Goal: Task Accomplishment & Management: Complete application form

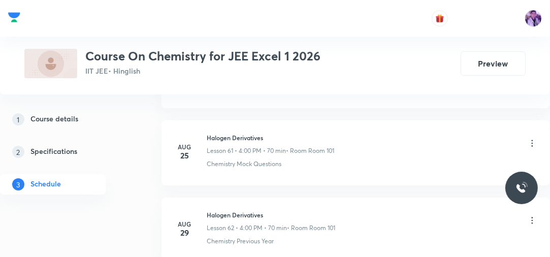
scroll to position [5289, 0]
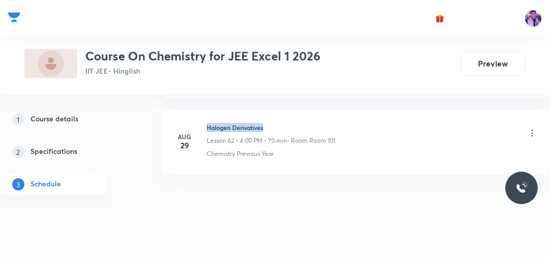
drag, startPoint x: 207, startPoint y: 113, endPoint x: 286, endPoint y: 108, distance: 78.4
click at [286, 110] on li "[DATE] Halogen Derivatives Lesson 62 • 4:00 PM • 70 min • Room Room 101 Chemist…" at bounding box center [356, 142] width 389 height 65
copy h6 "Halogen Derivatives"
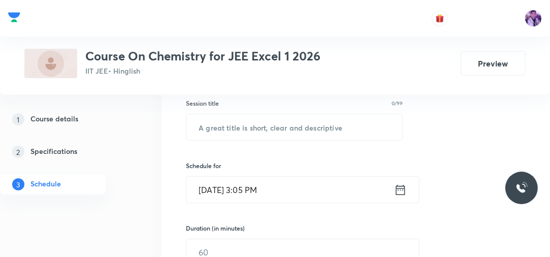
scroll to position [175, 0]
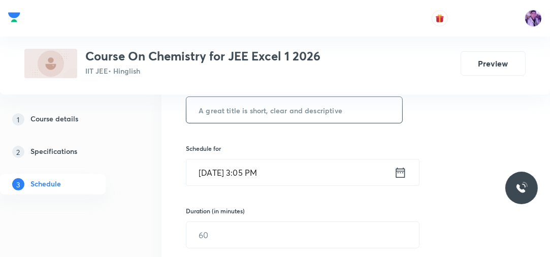
click at [370, 101] on input "text" at bounding box center [294, 110] width 216 height 26
paste input "Halogen Derivatives"
type input "Halogen Derivatives"
click at [260, 172] on input "Sep 1, 2025, 3:05 PM" at bounding box center [290, 173] width 208 height 26
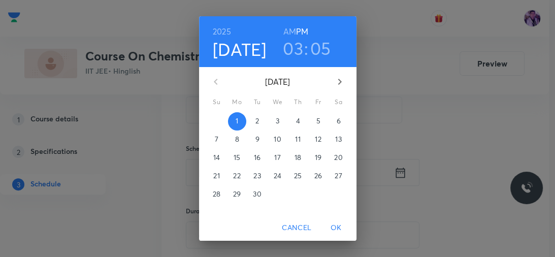
click at [293, 53] on h3 "03" at bounding box center [293, 48] width 20 height 21
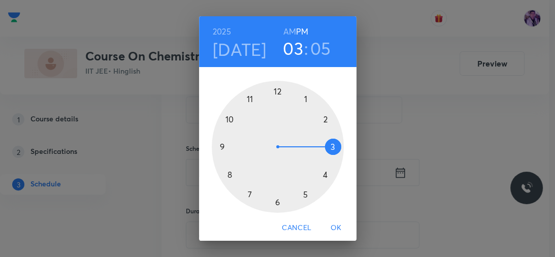
click at [322, 177] on div at bounding box center [278, 147] width 132 height 132
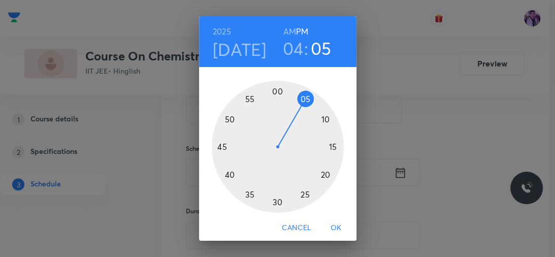
click at [275, 91] on div at bounding box center [278, 147] width 132 height 132
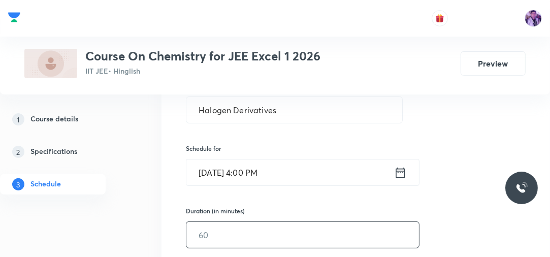
click at [228, 238] on input "text" at bounding box center [302, 235] width 233 height 26
type input "70"
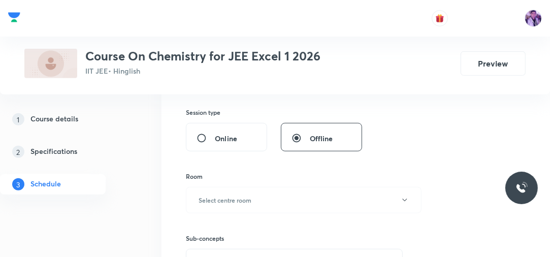
scroll to position [354, 0]
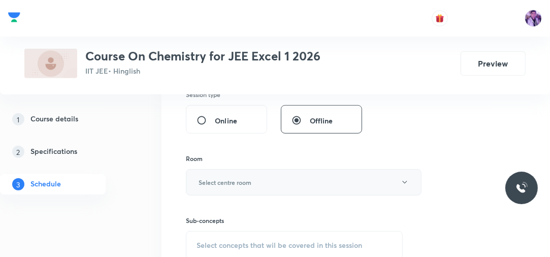
click at [223, 189] on button "Select centre room" at bounding box center [304, 182] width 236 height 26
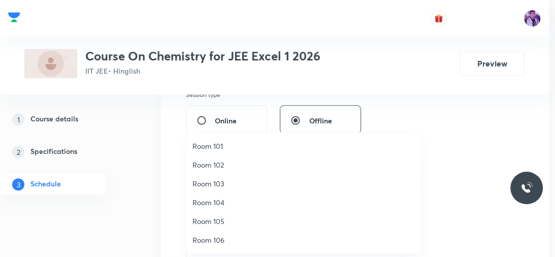
click at [239, 145] on span "Room 101" at bounding box center [304, 146] width 223 height 11
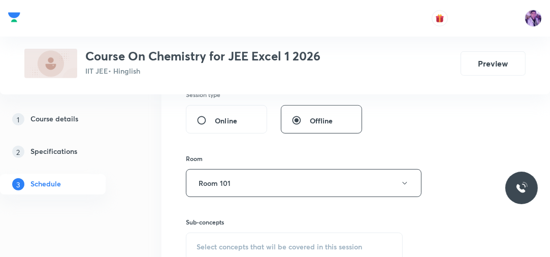
click at [227, 243] on span "Select concepts that wil be covered in this session" at bounding box center [280, 247] width 166 height 8
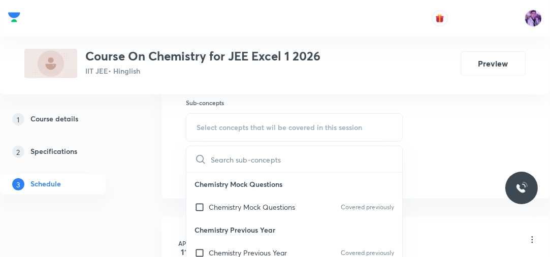
scroll to position [482, 0]
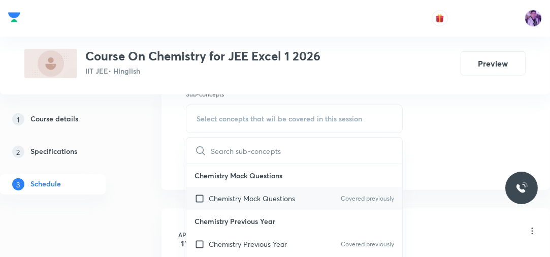
click at [217, 194] on p "Chemistry Mock Questions" at bounding box center [252, 198] width 86 height 11
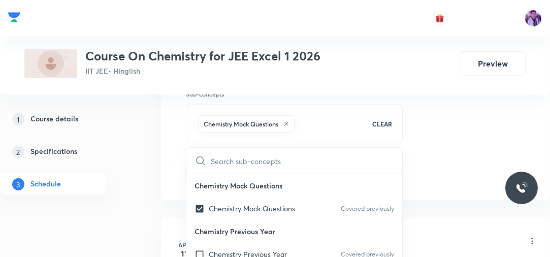
checkbox input "true"
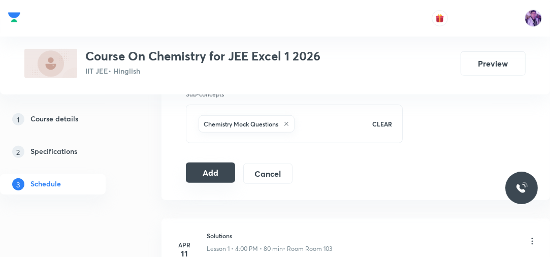
click at [216, 163] on button "Add" at bounding box center [210, 173] width 49 height 20
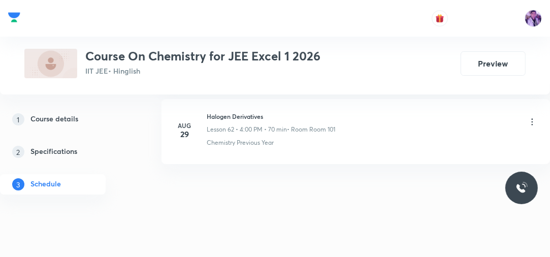
scroll to position [4841, 0]
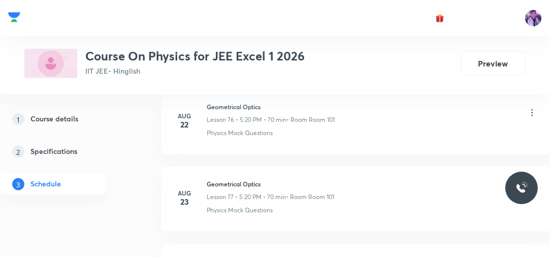
scroll to position [6675, 0]
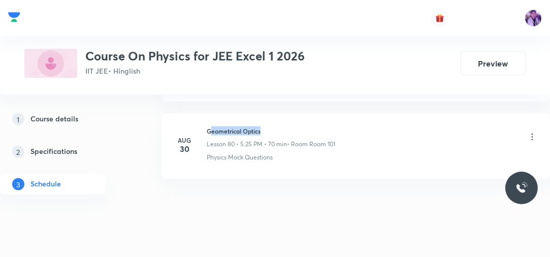
drag, startPoint x: 209, startPoint y: 114, endPoint x: 263, endPoint y: 104, distance: 54.9
click at [263, 114] on li "Aug 30 Geometrical Optics Lesson 80 • 5:25 PM • 70 min • Room Room 101 Physics …" at bounding box center [356, 146] width 389 height 65
click at [209, 127] on h6 "Geometrical Optics" at bounding box center [271, 131] width 129 height 9
drag, startPoint x: 207, startPoint y: 114, endPoint x: 266, endPoint y: 106, distance: 59.5
click at [266, 114] on li "Aug 30 Geometrical Optics Lesson 80 • 5:25 PM • 70 min • Room Room 101 Physics …" at bounding box center [356, 146] width 389 height 65
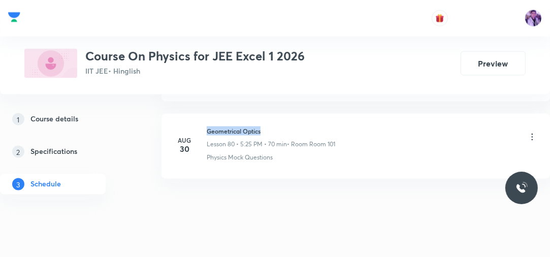
copy h6 "Geometrical Optics"
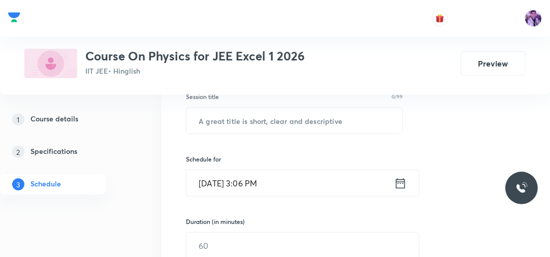
scroll to position [175, 0]
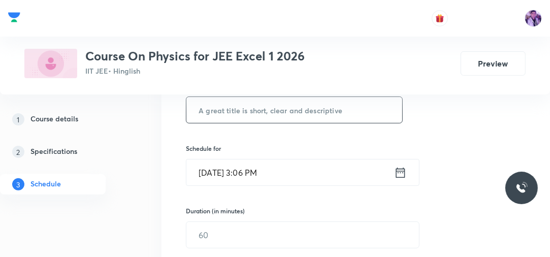
click at [262, 105] on input "text" at bounding box center [294, 110] width 216 height 26
paste input "Geometrical Optics"
type input "Geometrical Optics"
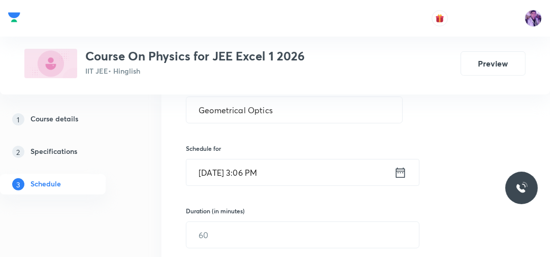
click at [252, 171] on input "Sep 1, 2025, 3:06 PM" at bounding box center [290, 173] width 208 height 26
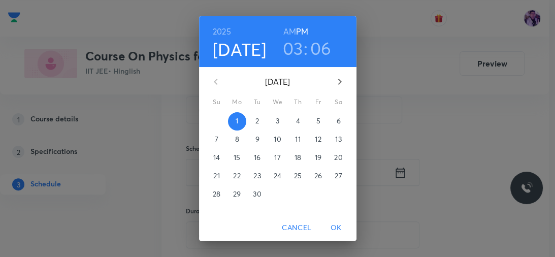
click at [289, 56] on h3 "03" at bounding box center [293, 48] width 20 height 21
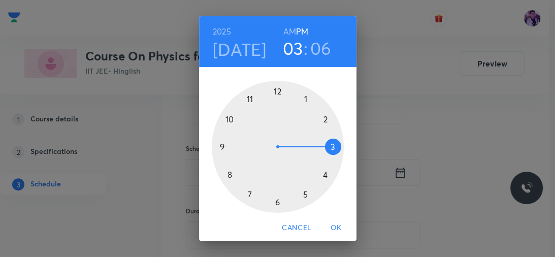
click at [302, 194] on div at bounding box center [278, 147] width 132 height 132
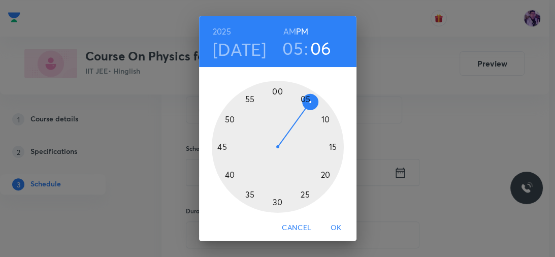
click at [302, 194] on div at bounding box center [278, 147] width 132 height 132
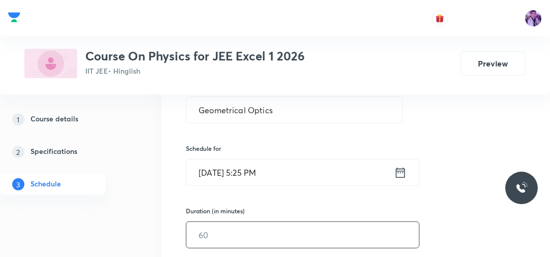
click at [244, 236] on input "text" at bounding box center [302, 235] width 233 height 26
type input "70"
click at [106, 204] on div "1 Course details 2 Specifications 3 Schedule" at bounding box center [67, 158] width 135 height 98
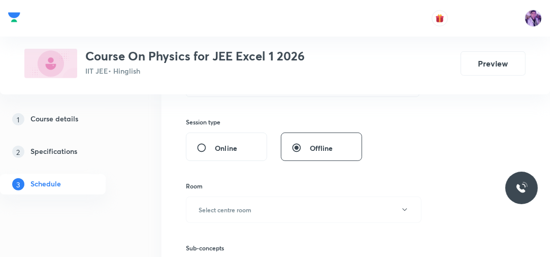
scroll to position [337, 0]
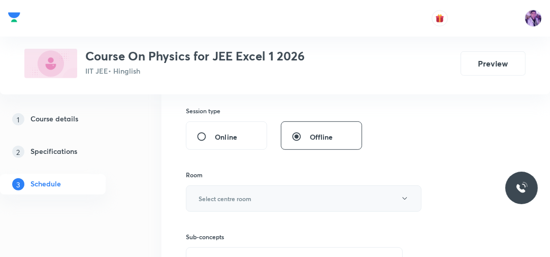
click at [218, 205] on button "Select centre room" at bounding box center [304, 198] width 236 height 26
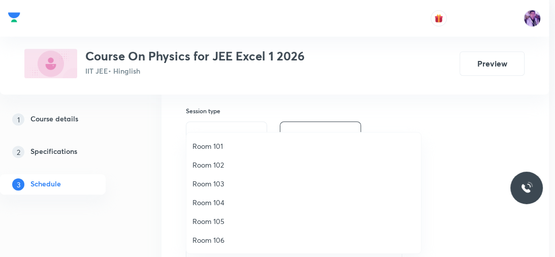
click at [210, 201] on span "Room 104" at bounding box center [304, 202] width 223 height 11
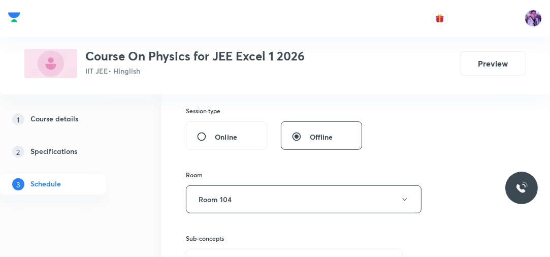
click at [214, 213] on div "Sub-concepts Select concepts that wil be covered in this session" at bounding box center [294, 245] width 217 height 64
click at [217, 207] on button "Room 104" at bounding box center [304, 199] width 236 height 28
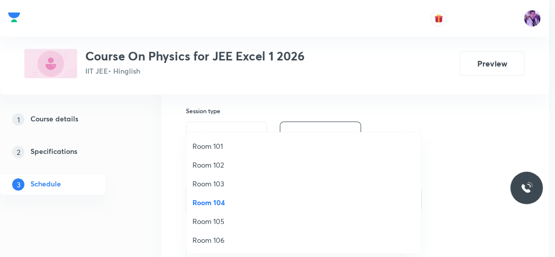
click at [228, 146] on span "Room 101" at bounding box center [304, 146] width 223 height 11
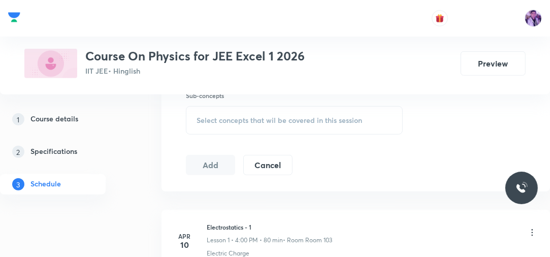
scroll to position [484, 0]
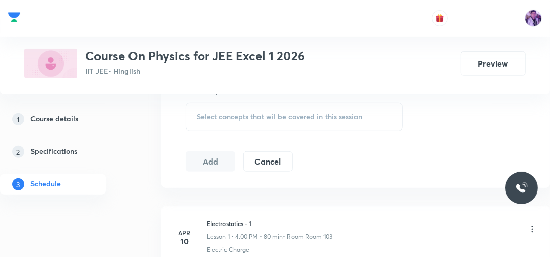
click at [254, 118] on span "Select concepts that wil be covered in this session" at bounding box center [280, 117] width 166 height 8
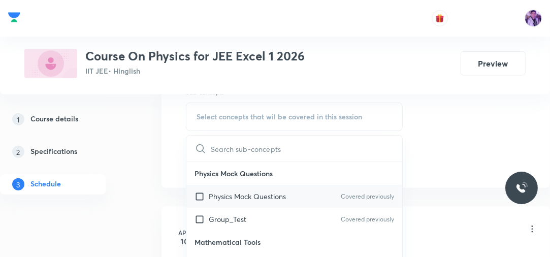
click at [212, 199] on p "Physics Mock Questions" at bounding box center [247, 196] width 77 height 11
checkbox input "true"
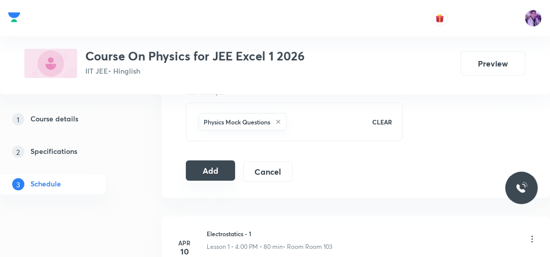
click at [199, 163] on button "Add" at bounding box center [210, 171] width 49 height 20
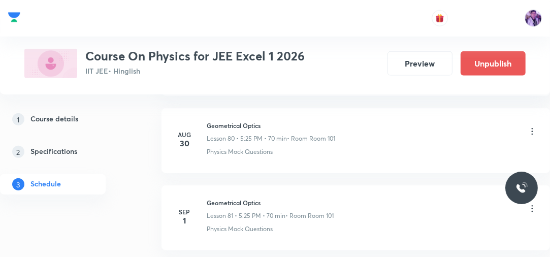
scroll to position [6304, 0]
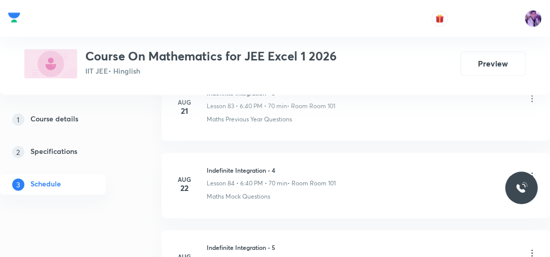
scroll to position [7291, 0]
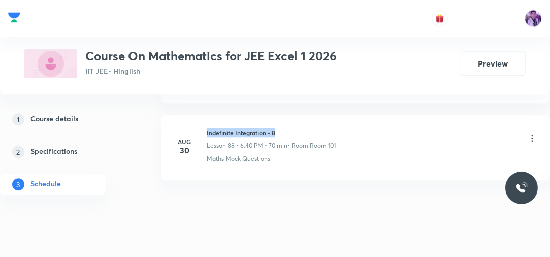
drag, startPoint x: 207, startPoint y: 114, endPoint x: 305, endPoint y: 106, distance: 98.4
click at [305, 115] on li "Aug 30 Indefinite Integration - 8 Lesson 88 • 6:40 PM • 70 min • Room Room 101 …" at bounding box center [356, 147] width 389 height 65
copy h6 "Indefinite Integration - 8"
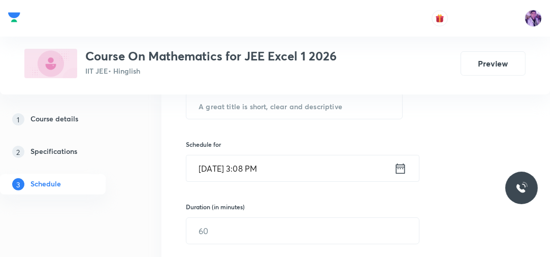
scroll to position [155, 0]
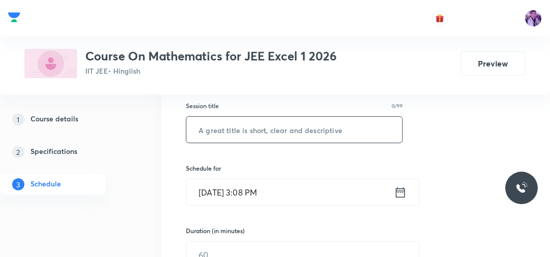
click at [303, 124] on input "text" at bounding box center [294, 130] width 216 height 26
paste input "Indefinite Integration - 8"
type input "Indefinite Integration - 9"
click at [257, 191] on input "Sep 1, 2025, 3:08 PM" at bounding box center [290, 192] width 208 height 26
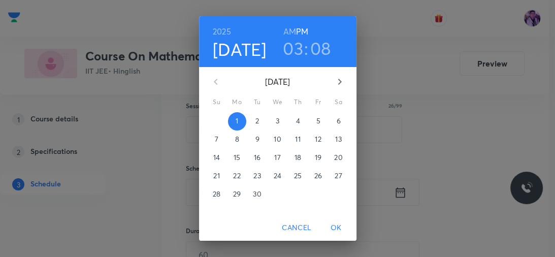
click at [291, 53] on h3 "03" at bounding box center [293, 48] width 20 height 21
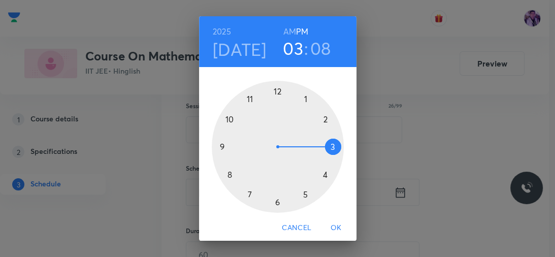
click at [275, 203] on div at bounding box center [278, 147] width 132 height 132
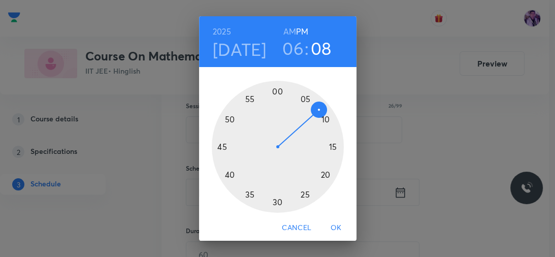
click at [227, 173] on div at bounding box center [278, 147] width 132 height 132
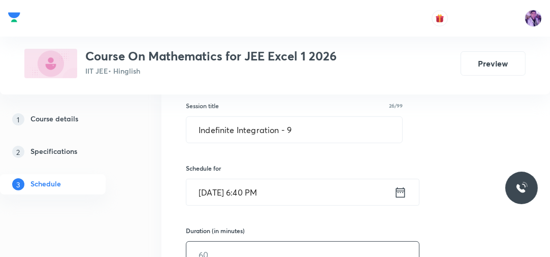
click at [197, 244] on input "text" at bounding box center [302, 255] width 233 height 26
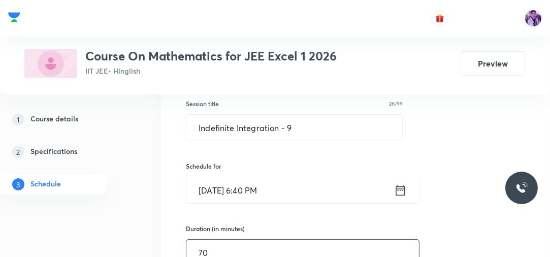
type input "70"
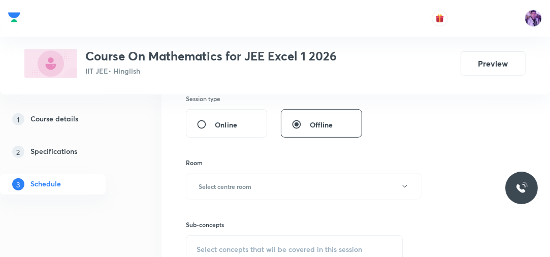
scroll to position [352, 0]
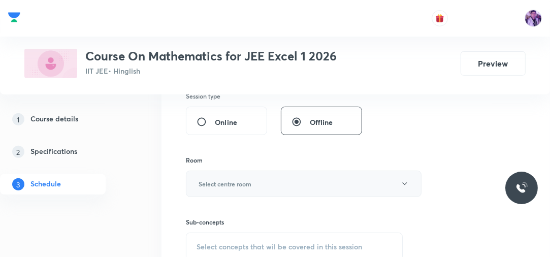
click at [240, 181] on h6 "Select centre room" at bounding box center [225, 183] width 53 height 9
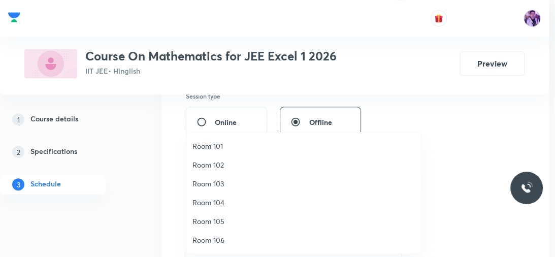
click at [242, 143] on span "Room 101" at bounding box center [304, 146] width 223 height 11
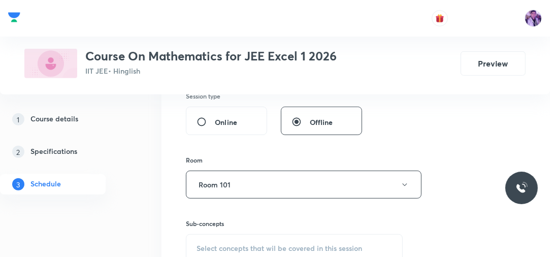
click at [230, 240] on div "Select concepts that wil be covered in this session" at bounding box center [294, 248] width 217 height 28
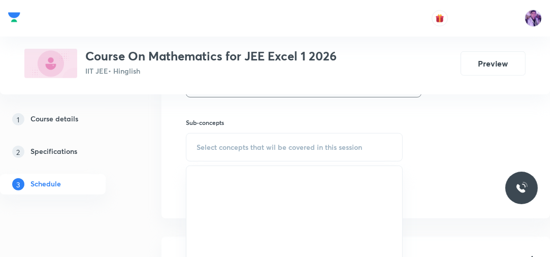
scroll to position [465, 0]
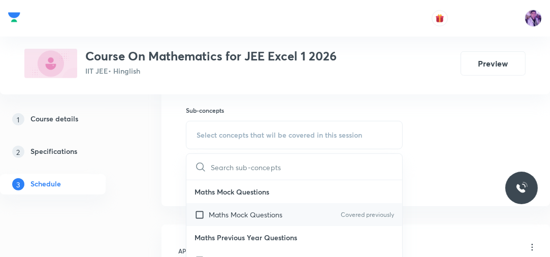
click at [226, 209] on p "Maths Mock Questions" at bounding box center [246, 214] width 74 height 11
checkbox input "true"
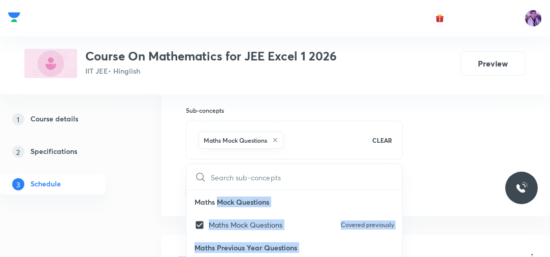
drag, startPoint x: 226, startPoint y: 209, endPoint x: 167, endPoint y: 189, distance: 62.8
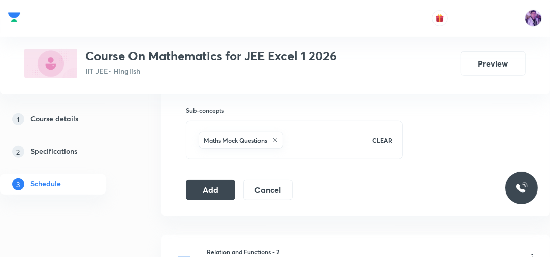
click at [199, 183] on button "Add" at bounding box center [210, 189] width 49 height 20
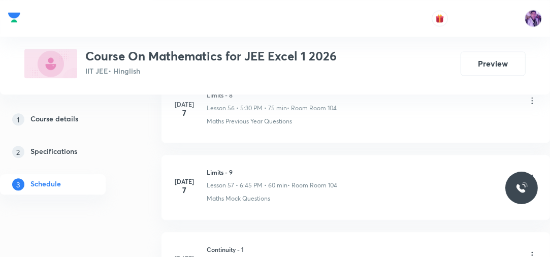
scroll to position [6843, 0]
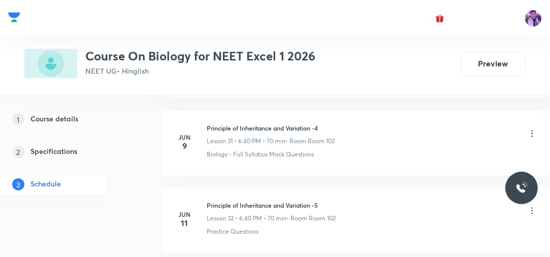
scroll to position [6059, 0]
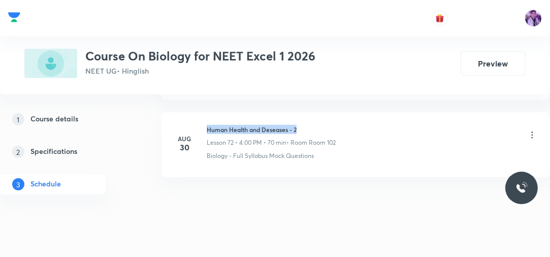
drag, startPoint x: 207, startPoint y: 110, endPoint x: 307, endPoint y: 96, distance: 100.6
copy h6 "Human Health and Deseases - 2"
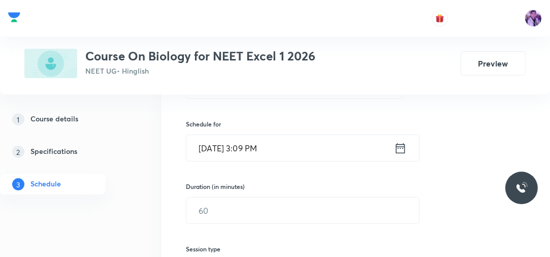
scroll to position [179, 0]
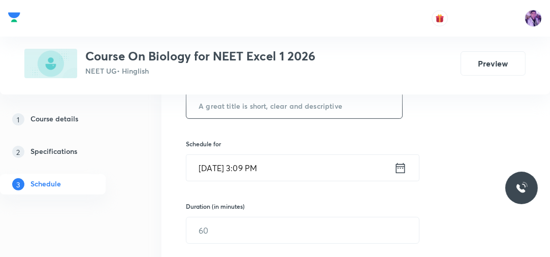
click at [295, 112] on input "text" at bounding box center [294, 105] width 216 height 26
paste input "Human Health and Deseases - 2"
type input "Human Health and Deseases - 3"
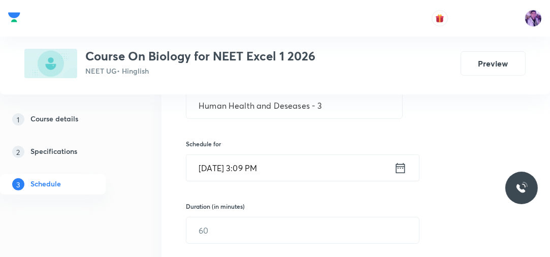
click at [254, 164] on input "Sep 1, 2025, 3:09 PM" at bounding box center [290, 168] width 208 height 26
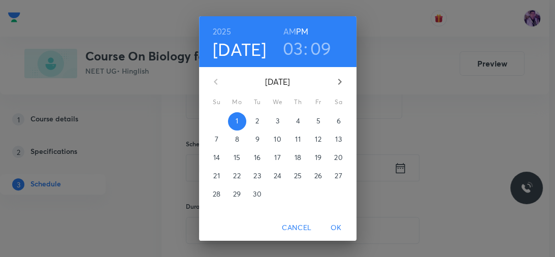
click at [293, 52] on h3 "03" at bounding box center [293, 48] width 20 height 21
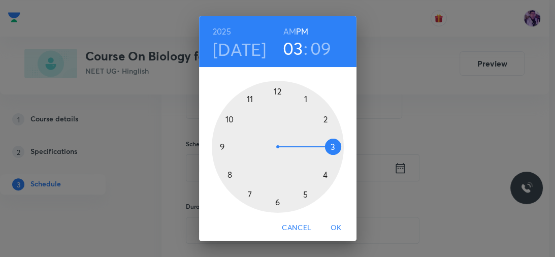
click at [302, 195] on div at bounding box center [278, 147] width 132 height 132
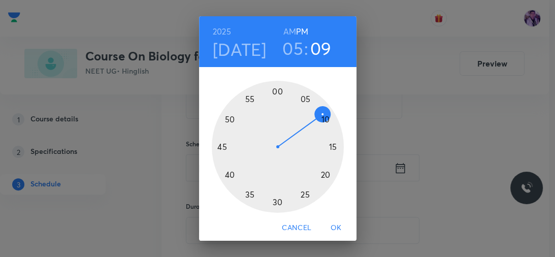
click at [331, 148] on div at bounding box center [278, 147] width 132 height 132
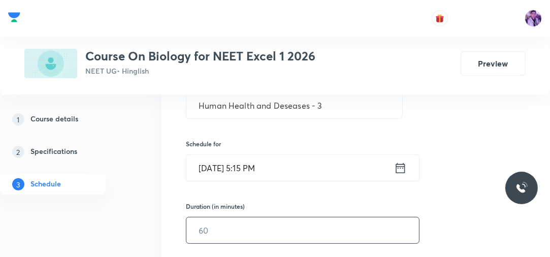
click at [235, 227] on input "text" at bounding box center [302, 230] width 233 height 26
type input "70"
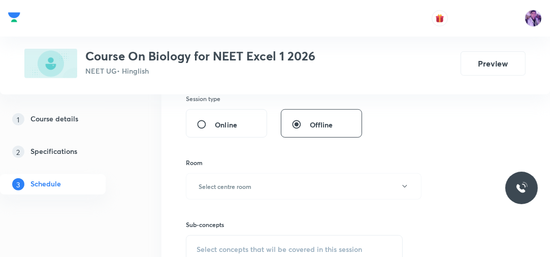
scroll to position [374, 0]
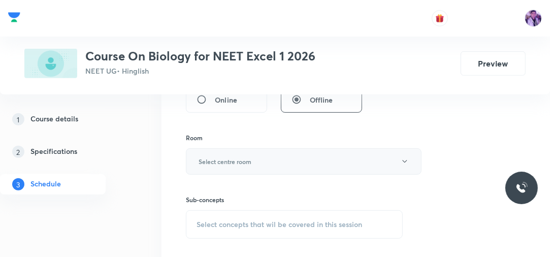
click at [213, 171] on button "Select centre room" at bounding box center [304, 161] width 236 height 26
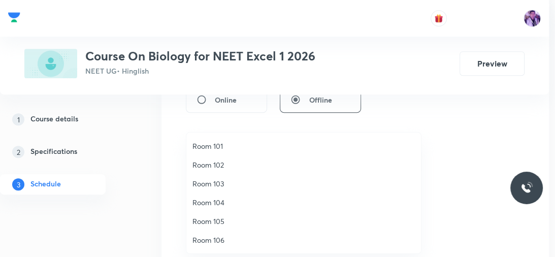
click at [215, 168] on span "Room 102" at bounding box center [304, 165] width 223 height 11
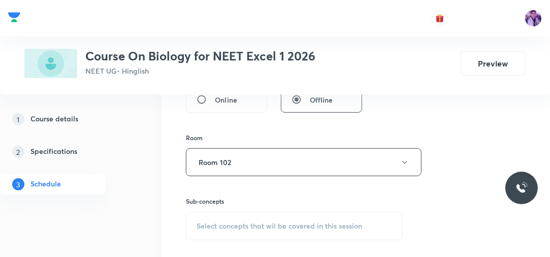
click at [220, 224] on span "Select concepts that wil be covered in this session" at bounding box center [280, 226] width 166 height 8
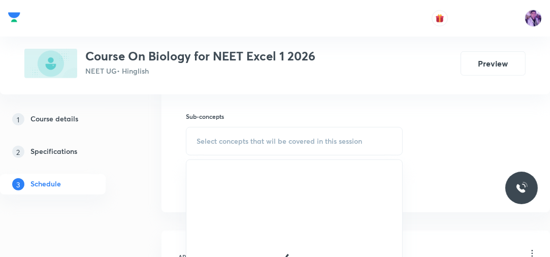
scroll to position [469, 0]
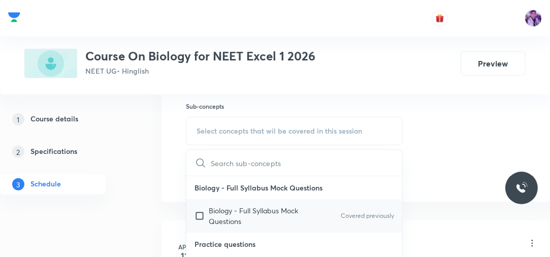
click at [226, 216] on p "Biology - Full Syllabus Mock Questions" at bounding box center [260, 215] width 103 height 21
checkbox input "true"
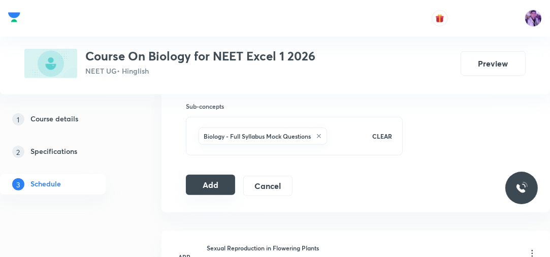
click at [197, 184] on button "Add" at bounding box center [210, 185] width 49 height 20
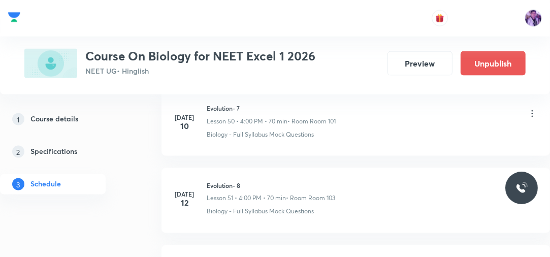
scroll to position [5688, 0]
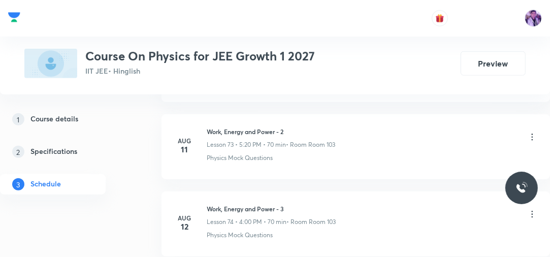
scroll to position [6830, 0]
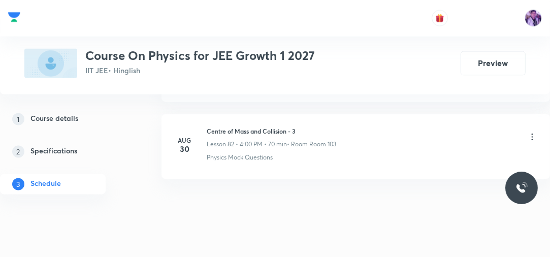
drag, startPoint x: 208, startPoint y: 115, endPoint x: 352, endPoint y: 92, distance: 145.6
click at [213, 140] on p "Lesson 82 • 4:00 PM • 70 min" at bounding box center [247, 144] width 80 height 9
drag, startPoint x: 209, startPoint y: 116, endPoint x: 328, endPoint y: 108, distance: 119.7
click at [328, 114] on li "Aug 30 Centre of Mass and Collision - 3 Lesson 82 • 4:00 PM • 70 min • Room Roo…" at bounding box center [356, 146] width 389 height 65
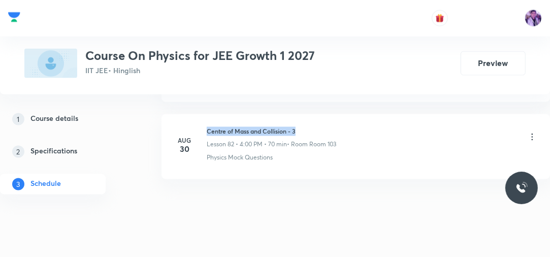
copy h6 "Centre of Mass and Collision - 3"
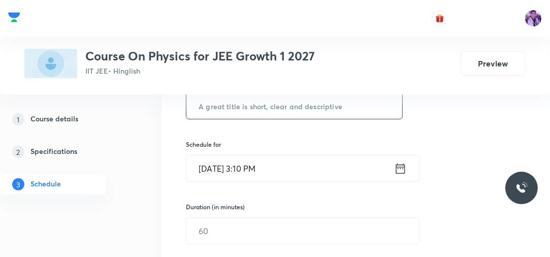
click at [272, 102] on input "text" at bounding box center [294, 106] width 216 height 26
paste input "Centre of Mass and Collision - 3"
click at [272, 102] on input "Centre of Mass and Collision - 3" at bounding box center [294, 106] width 216 height 26
click at [351, 97] on input "Centre of Mass and Collision - 3" at bounding box center [294, 106] width 216 height 26
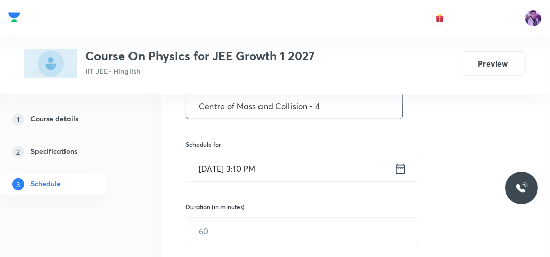
type input "Centre of Mass and Collision - 4"
click at [255, 163] on input "Sep 1, 2025, 3:10 PM" at bounding box center [290, 168] width 208 height 26
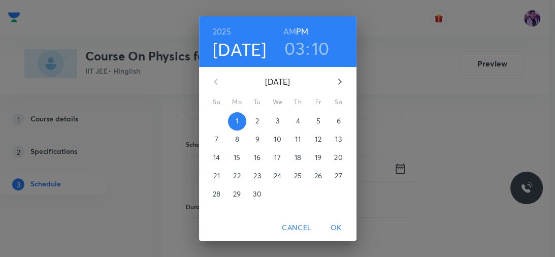
click at [291, 45] on h3 "03" at bounding box center [295, 48] width 20 height 21
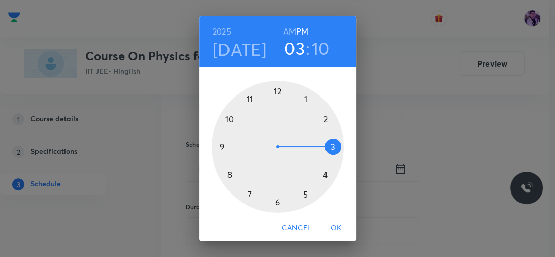
click at [322, 174] on div at bounding box center [278, 147] width 132 height 132
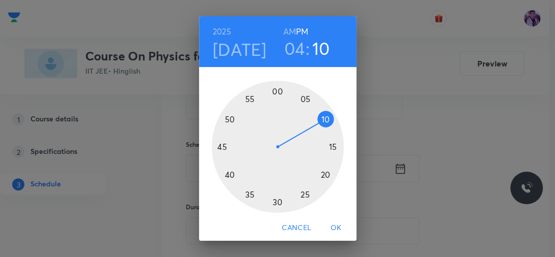
click at [273, 92] on div at bounding box center [278, 147] width 132 height 132
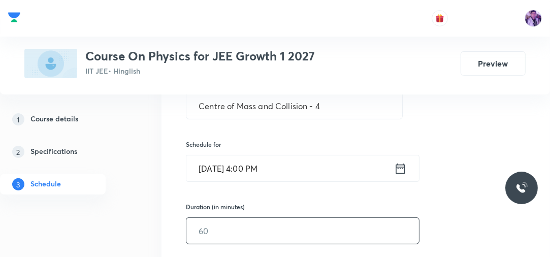
click at [229, 222] on input "text" at bounding box center [302, 231] width 233 height 26
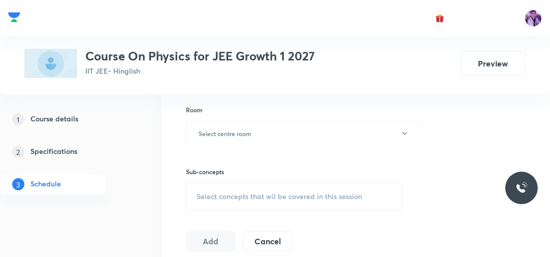
scroll to position [415, 0]
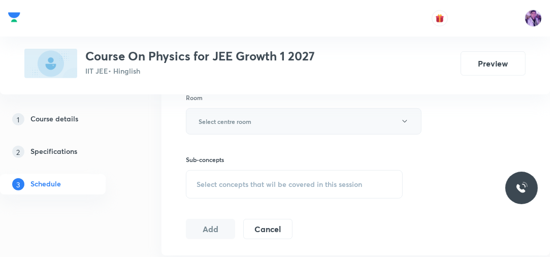
type input "70"
click at [232, 110] on button "Select centre room" at bounding box center [304, 121] width 236 height 26
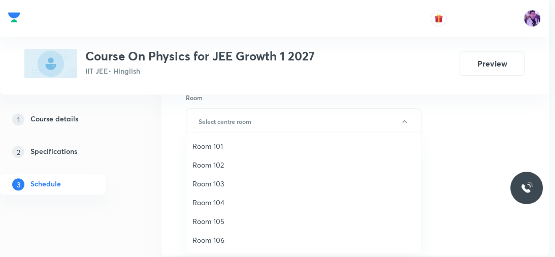
click at [220, 184] on span "Room 103" at bounding box center [304, 183] width 223 height 11
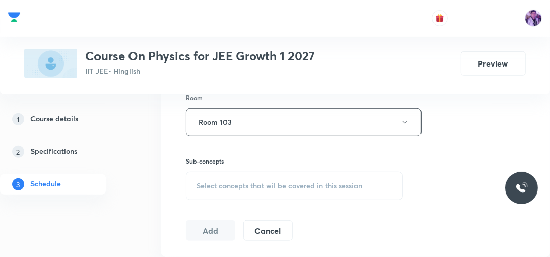
click at [235, 187] on span "Select concepts that wil be covered in this session" at bounding box center [280, 186] width 166 height 8
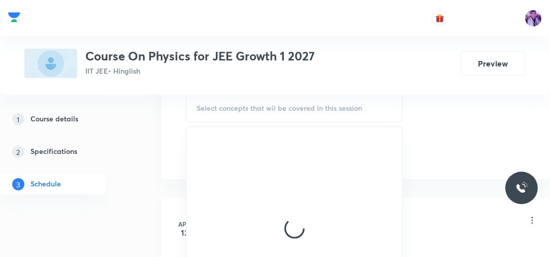
scroll to position [493, 0]
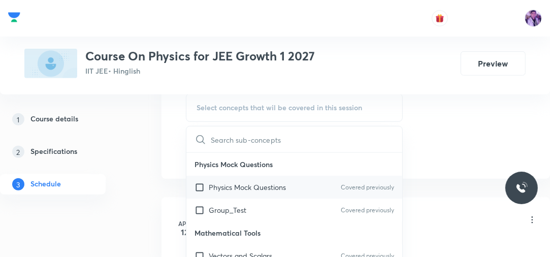
click at [250, 187] on p "Physics Mock Questions" at bounding box center [247, 187] width 77 height 11
checkbox input "true"
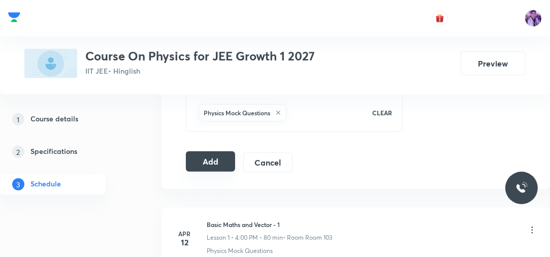
click at [214, 151] on button "Add" at bounding box center [210, 161] width 49 height 20
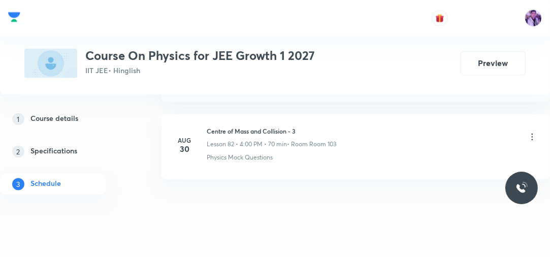
scroll to position [6382, 0]
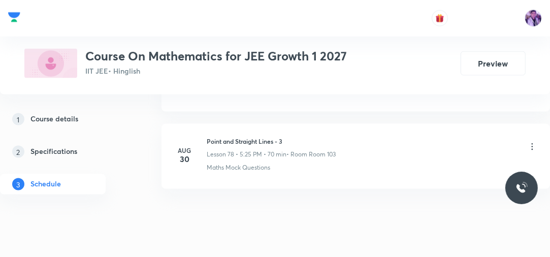
scroll to position [6521, 0]
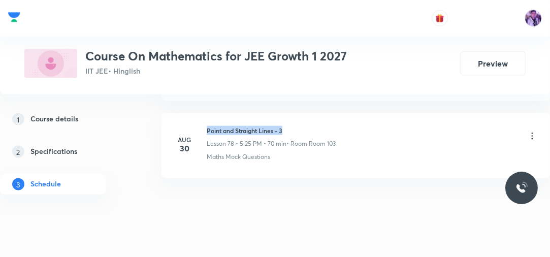
drag, startPoint x: 208, startPoint y: 113, endPoint x: 323, endPoint y: 106, distance: 115.0
click at [323, 113] on li "[DATE] Point and Straight Lines - 3 Lesson 78 • 5:25 PM • 70 min • Room Room 10…" at bounding box center [356, 145] width 389 height 65
copy h6 "Point and Straight Lines - 3"
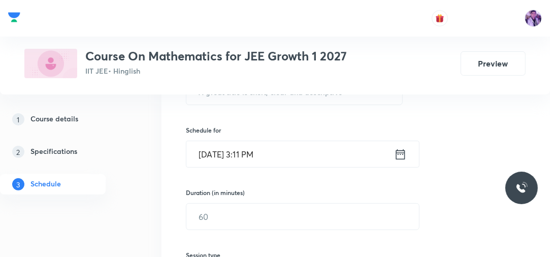
scroll to position [181, 0]
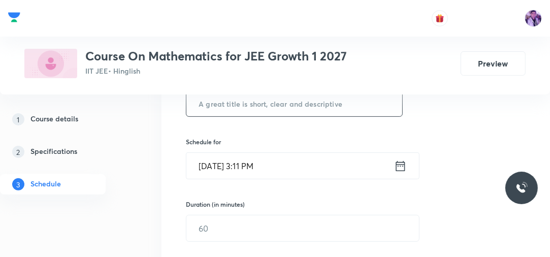
click at [297, 108] on input "text" at bounding box center [294, 103] width 216 height 26
paste input "Point and Straight Lines - 3"
type input "Point and Straight Lines - 4"
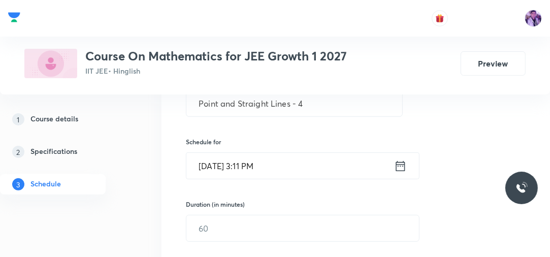
click at [252, 163] on input "[DATE] 3:11 PM" at bounding box center [290, 166] width 208 height 26
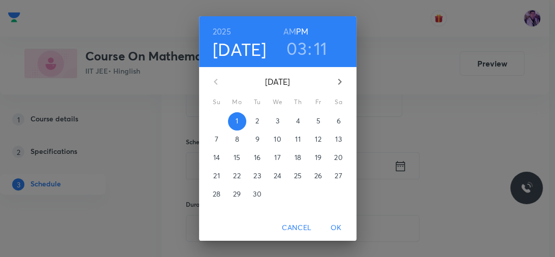
click at [294, 53] on h3 "03" at bounding box center [297, 48] width 20 height 21
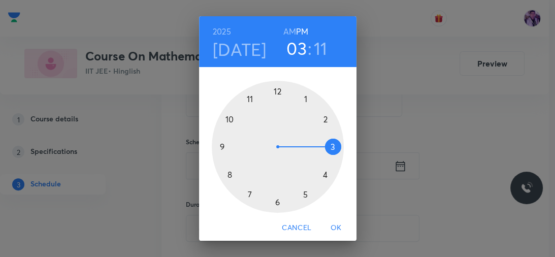
click at [301, 226] on span "Cancel" at bounding box center [296, 228] width 29 height 13
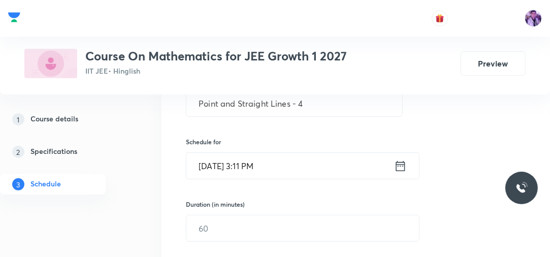
click at [249, 163] on input "[DATE] 3:11 PM" at bounding box center [290, 166] width 208 height 26
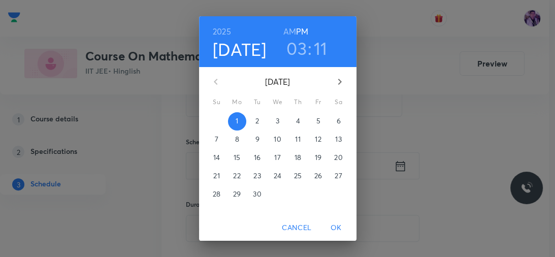
click at [295, 58] on h3 "03" at bounding box center [297, 48] width 20 height 21
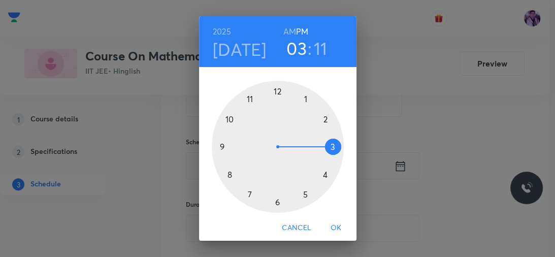
click at [291, 226] on span "Cancel" at bounding box center [296, 228] width 29 height 13
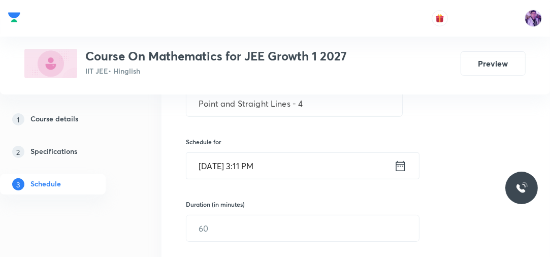
click at [249, 168] on input "[DATE] 3:11 PM" at bounding box center [290, 166] width 208 height 26
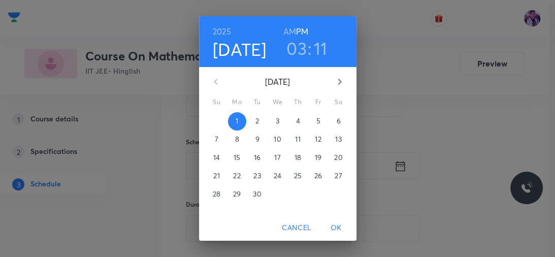
click at [291, 54] on h3 "03" at bounding box center [297, 48] width 20 height 21
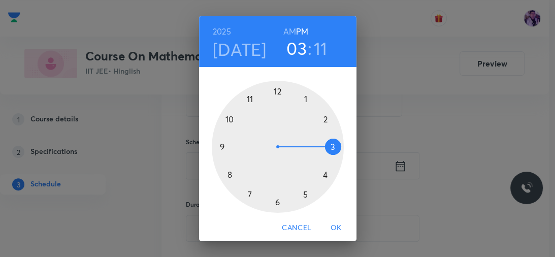
click at [304, 197] on div at bounding box center [278, 147] width 132 height 132
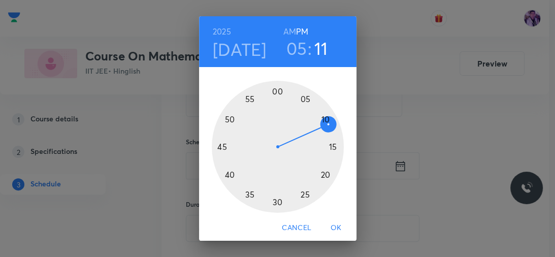
click at [304, 197] on div at bounding box center [278, 147] width 132 height 132
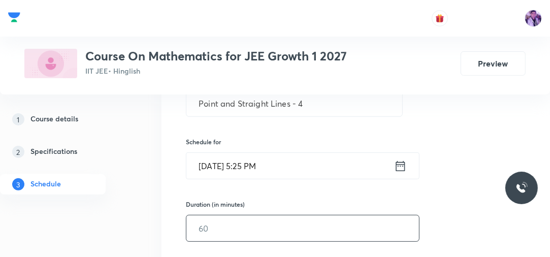
click at [242, 225] on input "text" at bounding box center [302, 228] width 233 height 26
type input "70"
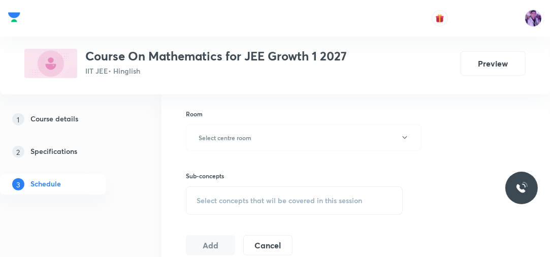
scroll to position [409, 0]
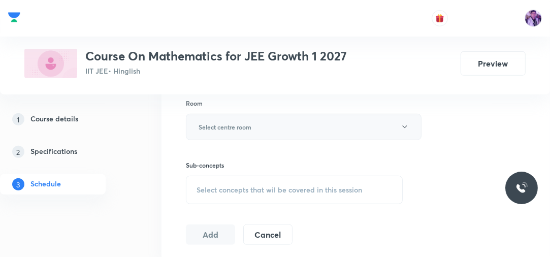
click at [269, 114] on button "Select centre room" at bounding box center [304, 127] width 236 height 26
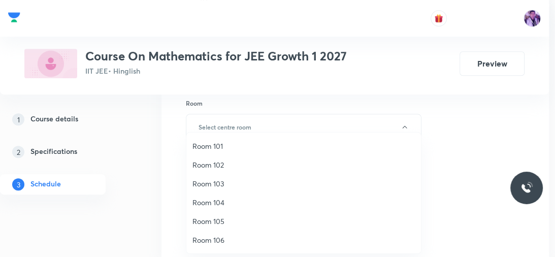
click at [207, 222] on span "Room 105" at bounding box center [304, 221] width 223 height 11
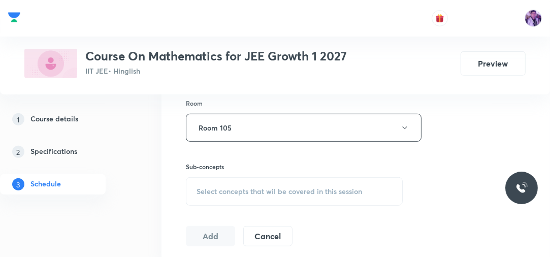
click at [216, 195] on div "Select concepts that wil be covered in this session" at bounding box center [294, 191] width 217 height 28
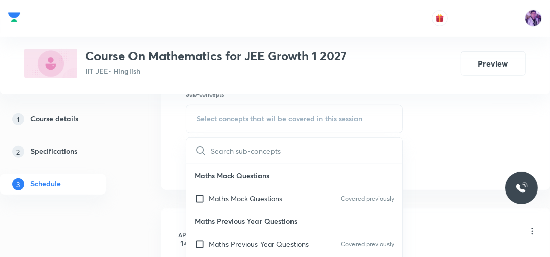
scroll to position [482, 0]
click at [266, 193] on p "Maths Mock Questions" at bounding box center [246, 198] width 74 height 11
checkbox input "true"
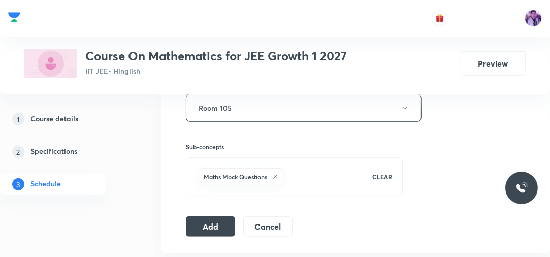
scroll to position [439, 0]
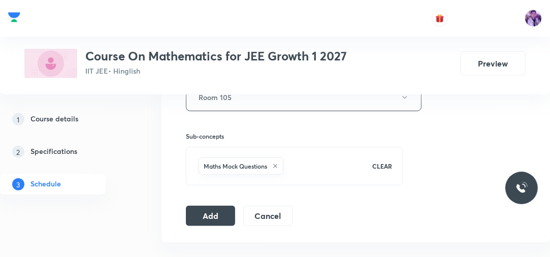
click at [550, 22] on div at bounding box center [275, 18] width 550 height 37
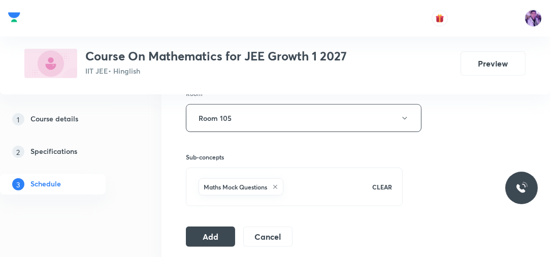
scroll to position [429, 0]
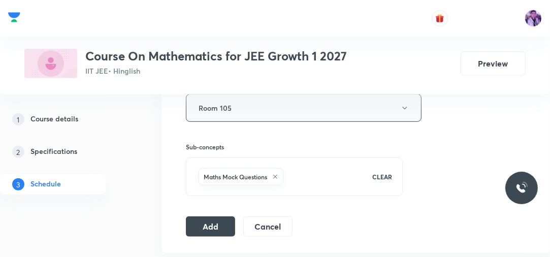
click at [252, 119] on button "Room 105" at bounding box center [304, 108] width 236 height 28
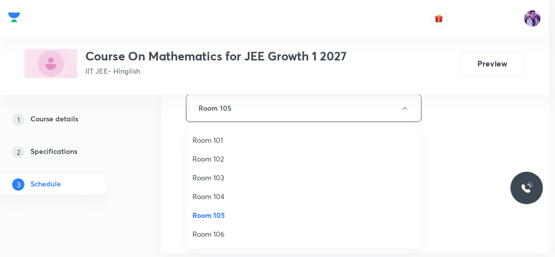
click at [215, 174] on span "Room 103" at bounding box center [304, 177] width 223 height 11
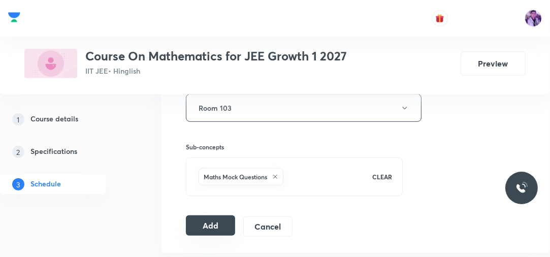
click at [210, 222] on button "Add" at bounding box center [210, 225] width 49 height 20
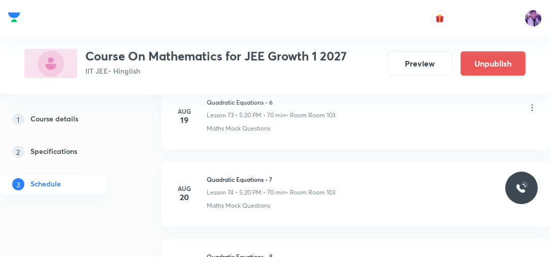
scroll to position [6149, 0]
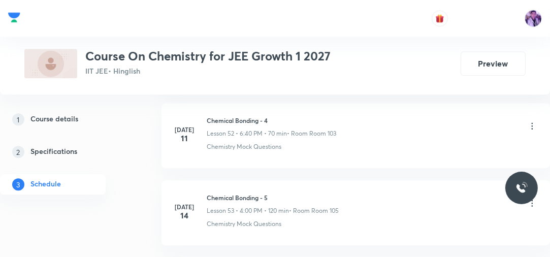
scroll to position [6367, 0]
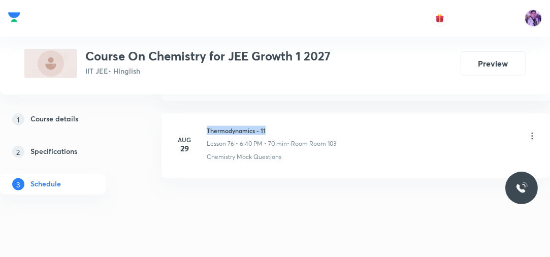
drag, startPoint x: 208, startPoint y: 114, endPoint x: 270, endPoint y: 109, distance: 62.7
click at [270, 113] on li "[DATE] Thermodynamics - 11 Lesson 76 • 6:40 PM • 70 min • Room Room 103 Chemist…" at bounding box center [356, 145] width 389 height 65
copy h6 "Thermodynamics - 11"
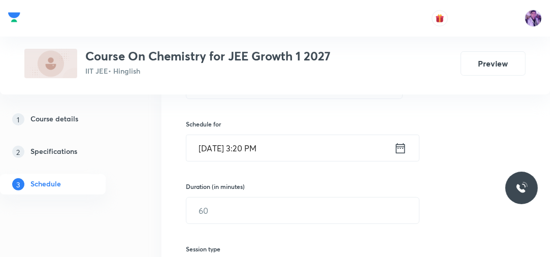
scroll to position [188, 0]
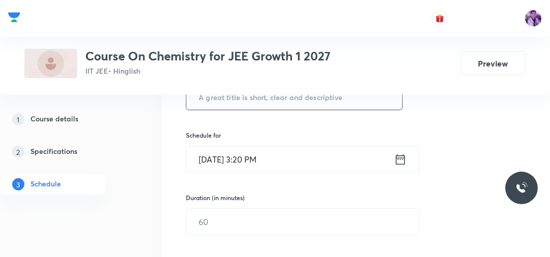
click at [305, 96] on input "text" at bounding box center [294, 97] width 216 height 26
paste input "Thermodynamics - 11"
type input "Thermodynamics - 12"
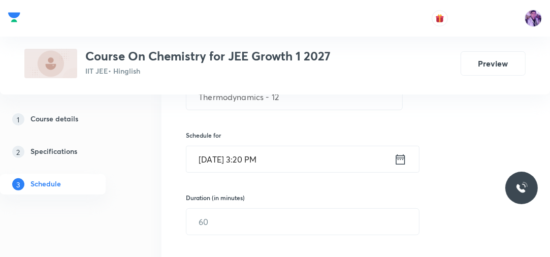
click at [248, 165] on input "[DATE] 3:20 PM" at bounding box center [290, 159] width 208 height 26
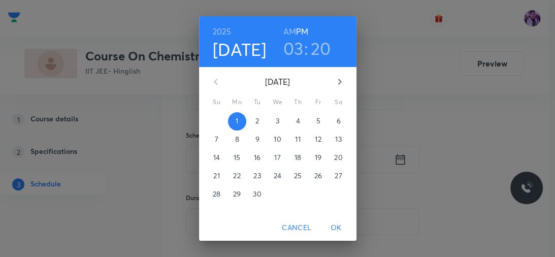
click at [293, 54] on h3 "03" at bounding box center [293, 48] width 20 height 21
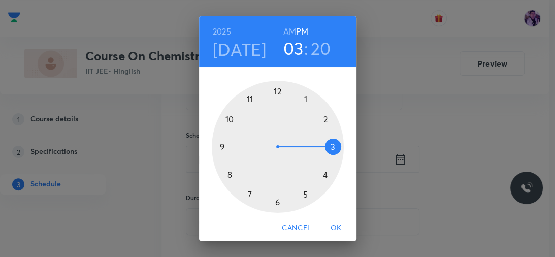
click at [276, 201] on div at bounding box center [278, 147] width 132 height 132
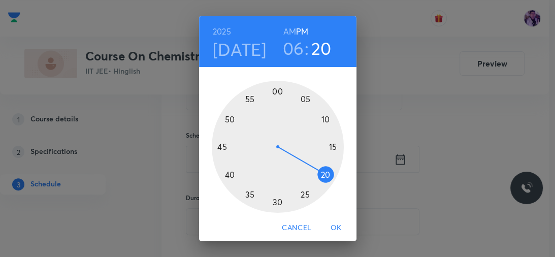
click at [227, 172] on div at bounding box center [278, 147] width 132 height 132
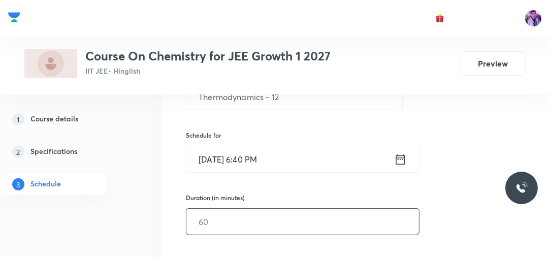
click at [213, 216] on input "text" at bounding box center [302, 222] width 233 height 26
type input "70"
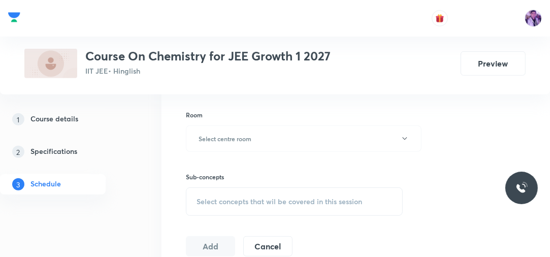
scroll to position [416, 0]
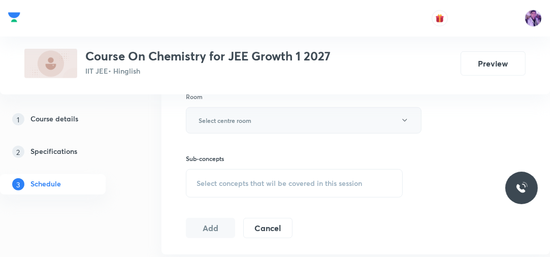
click at [258, 117] on button "Select centre room" at bounding box center [304, 120] width 236 height 26
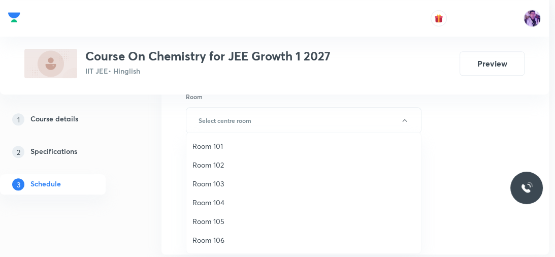
click at [199, 218] on span "Room 105" at bounding box center [304, 221] width 223 height 11
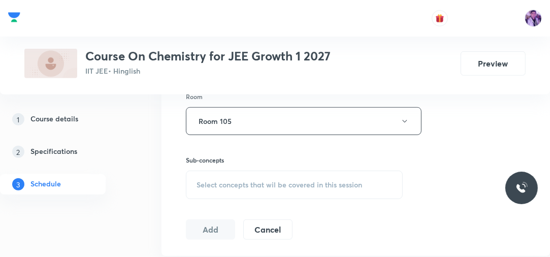
click at [260, 189] on div "Select concepts that wil be covered in this session" at bounding box center [294, 185] width 217 height 28
click at [268, 125] on button "Room 105" at bounding box center [304, 121] width 236 height 28
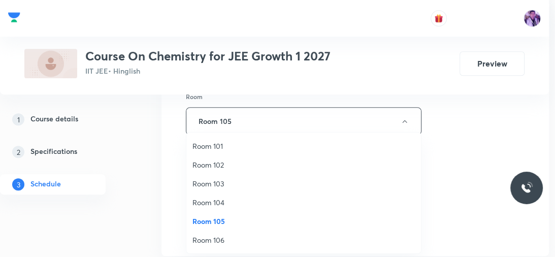
click at [212, 177] on li "Room 103" at bounding box center [303, 183] width 235 height 19
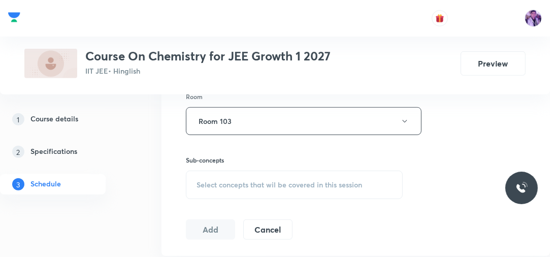
click at [248, 176] on div "Select concepts that wil be covered in this session" at bounding box center [294, 185] width 217 height 28
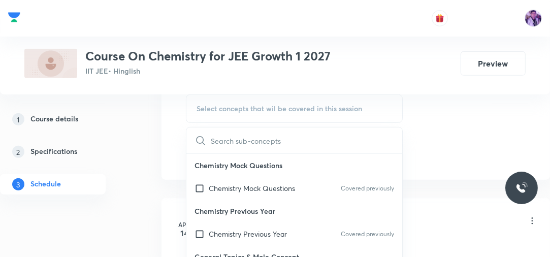
scroll to position [523, 0]
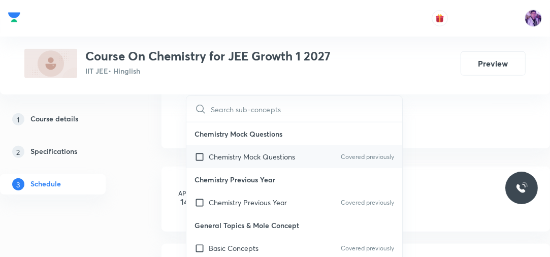
click at [246, 149] on div "Chemistry Mock Questions Covered previously" at bounding box center [294, 156] width 216 height 23
checkbox input "true"
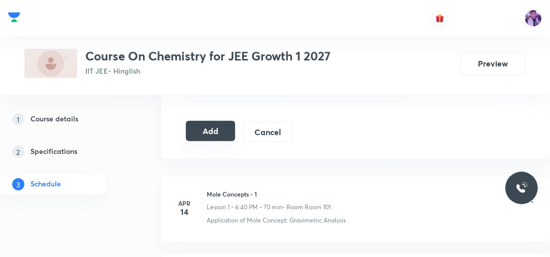
click at [217, 134] on button "Add" at bounding box center [210, 131] width 49 height 20
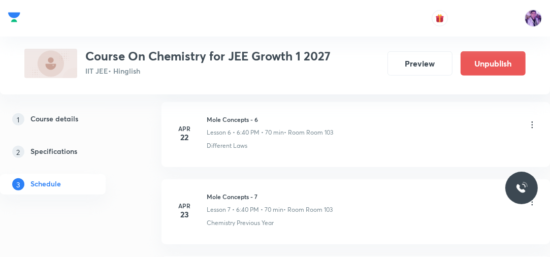
scroll to position [5995, 0]
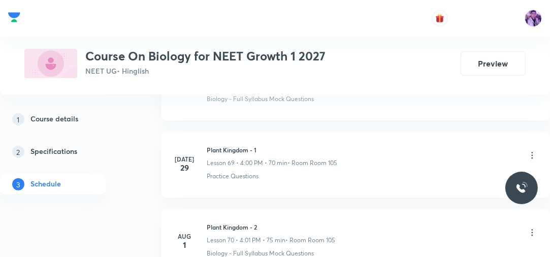
scroll to position [6984, 0]
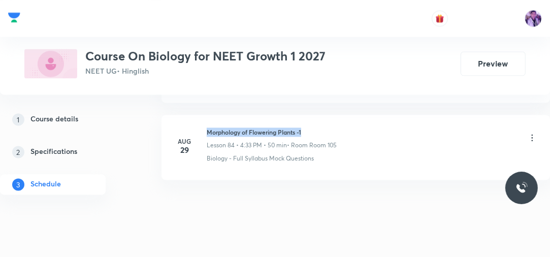
drag, startPoint x: 207, startPoint y: 114, endPoint x: 327, endPoint y: 108, distance: 120.6
click at [327, 115] on li "Aug 29 Morphology of Flowering Plants -1 Lesson 84 • 4:33 PM • 50 min • Room Ro…" at bounding box center [356, 147] width 389 height 65
copy h6 "Morphology of Flowering Plants -1"
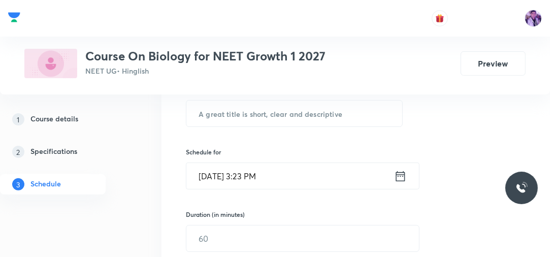
scroll to position [160, 0]
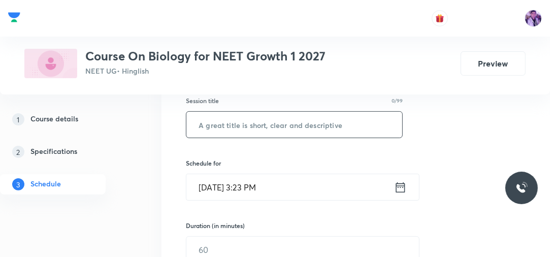
click at [305, 132] on input "text" at bounding box center [294, 125] width 216 height 26
paste input "Morphology of Flowering Plants -1"
click at [307, 132] on input "Morphology of Flowering Plants -1" at bounding box center [294, 125] width 216 height 26
click at [337, 130] on input "Morphology of Flowering Plants -1" at bounding box center [294, 125] width 216 height 26
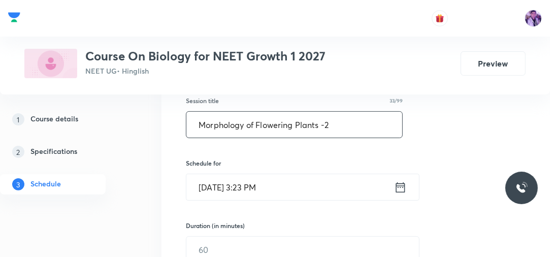
type input "Morphology of Flowering Plants -2"
click at [251, 183] on input "Sep 1, 2025, 3:23 PM" at bounding box center [290, 187] width 208 height 26
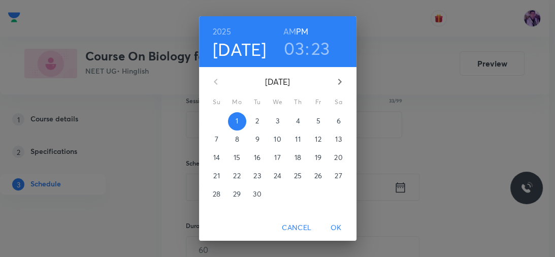
click at [292, 52] on h3 "03" at bounding box center [294, 48] width 20 height 21
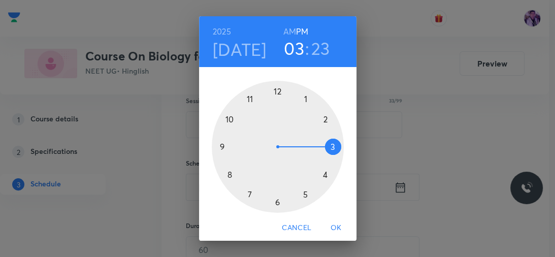
click at [321, 173] on div at bounding box center [278, 147] width 132 height 132
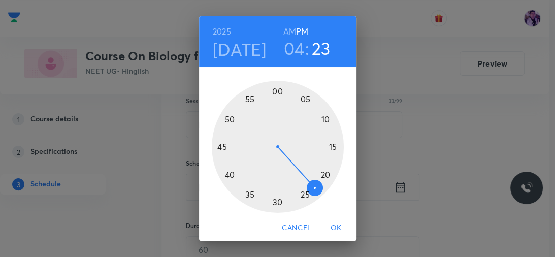
click at [275, 91] on div at bounding box center [278, 147] width 132 height 132
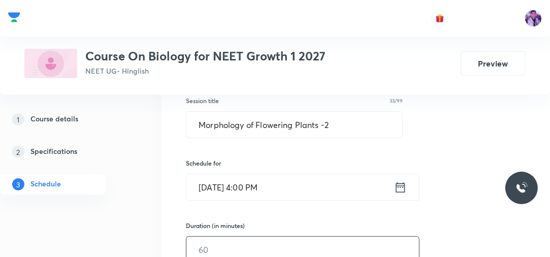
click at [216, 252] on input "text" at bounding box center [302, 250] width 233 height 26
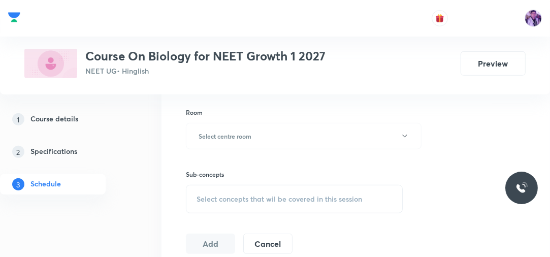
scroll to position [412, 0]
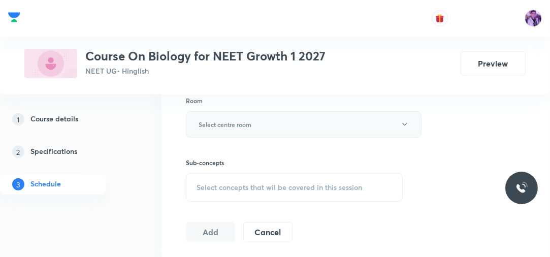
type input "70"
click at [282, 113] on button "Select centre room" at bounding box center [304, 124] width 236 height 26
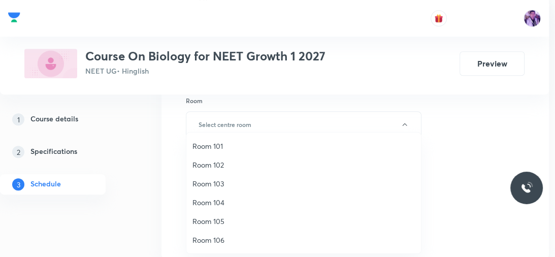
click at [204, 217] on span "Room 105" at bounding box center [304, 221] width 223 height 11
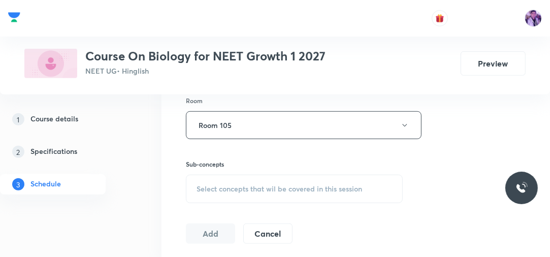
click at [228, 191] on span "Select concepts that wil be covered in this session" at bounding box center [280, 189] width 166 height 8
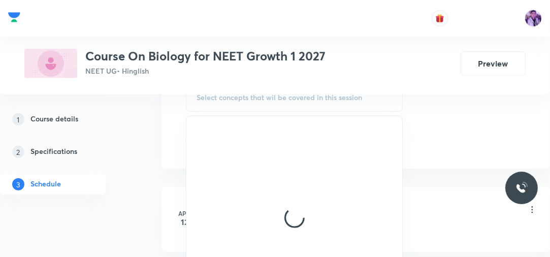
scroll to position [514, 0]
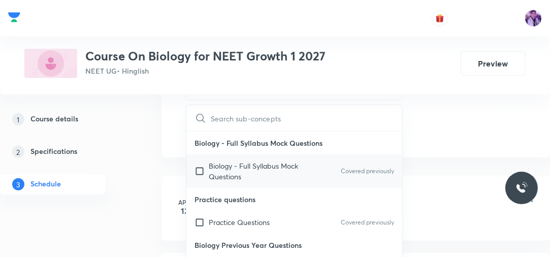
click at [252, 167] on p "Biology - Full Syllabus Mock Questions" at bounding box center [260, 171] width 103 height 21
checkbox input "true"
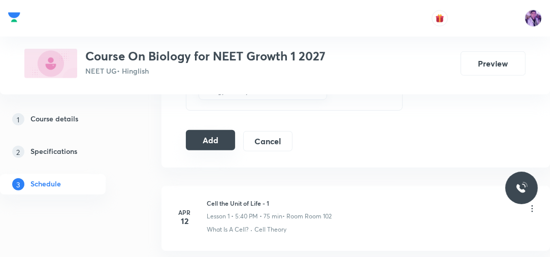
click at [208, 138] on button "Add" at bounding box center [210, 140] width 49 height 20
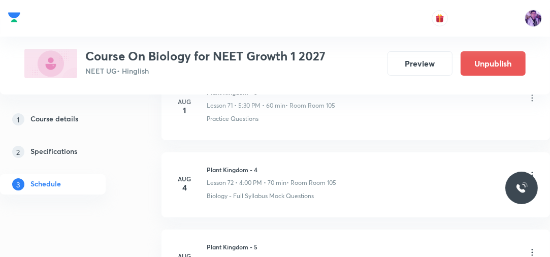
scroll to position [6613, 0]
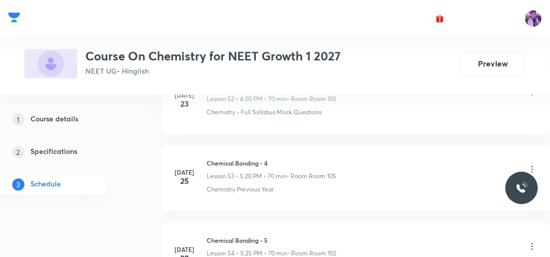
scroll to position [5828, 0]
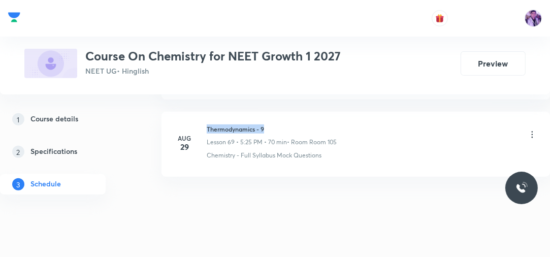
drag, startPoint x: 205, startPoint y: 112, endPoint x: 289, endPoint y: 109, distance: 83.9
click at [289, 124] on div "[DATE] Thermodynamics - 9 Lesson 69 • 5:25 PM • 70 min • Room Room 105 Chemistr…" at bounding box center [355, 142] width 363 height 36
copy h6 "Thermodynamics - 9"
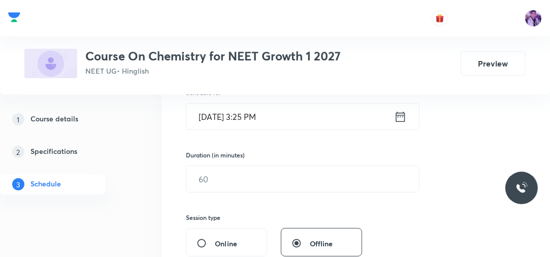
scroll to position [164, 0]
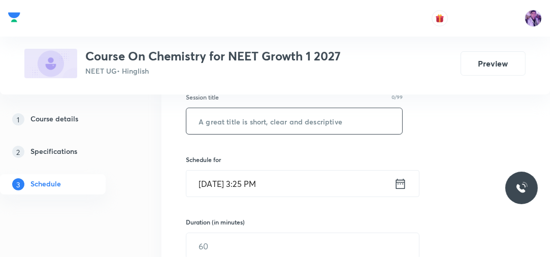
click at [307, 110] on input "text" at bounding box center [294, 121] width 216 height 26
paste input "Thermodynamics - 9"
click at [307, 110] on input "text" at bounding box center [294, 121] width 216 height 26
type input "Thermodynamics - 10"
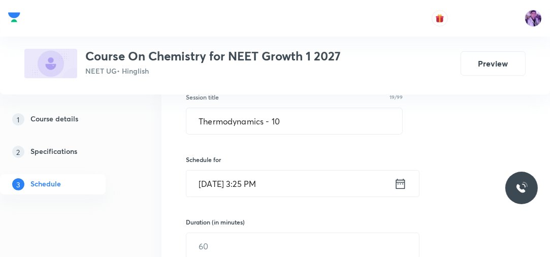
click at [254, 191] on input "[DATE] 3:25 PM" at bounding box center [290, 184] width 208 height 26
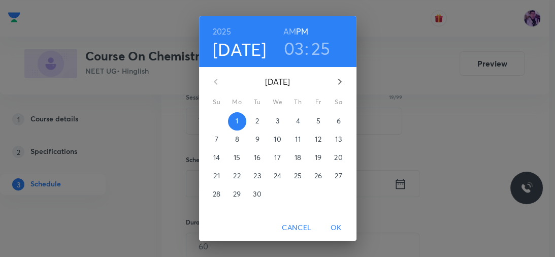
click at [290, 56] on h3 "03" at bounding box center [294, 48] width 20 height 21
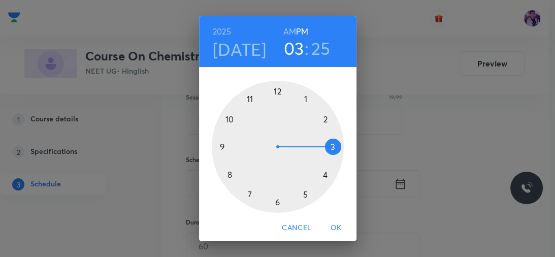
click at [303, 193] on div at bounding box center [278, 147] width 132 height 132
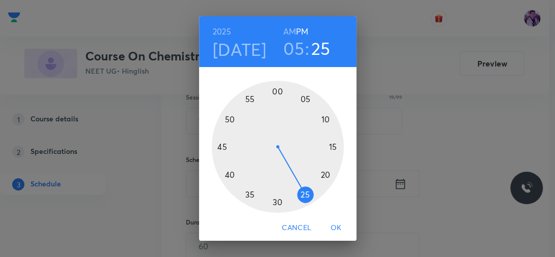
click at [321, 177] on div at bounding box center [278, 147] width 132 height 132
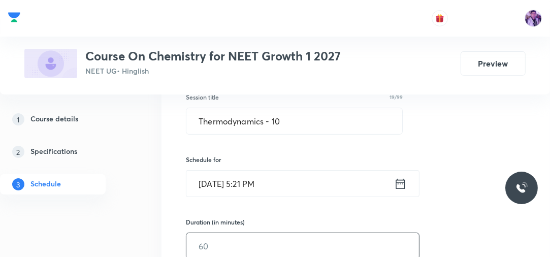
click at [252, 237] on input "text" at bounding box center [302, 246] width 233 height 26
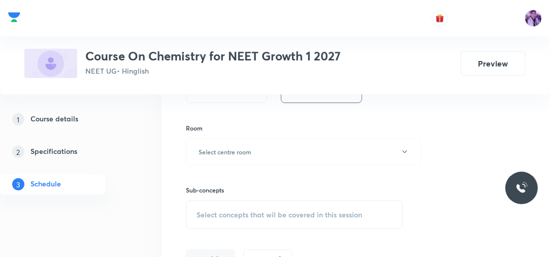
scroll to position [394, 0]
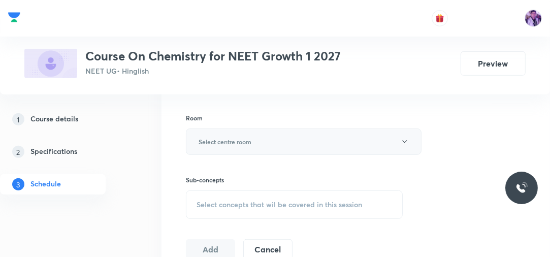
type input "70"
click at [264, 132] on button "Select centre room" at bounding box center [304, 142] width 236 height 26
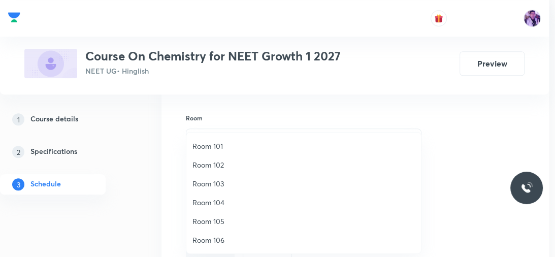
click at [203, 224] on span "Room 105" at bounding box center [304, 221] width 223 height 11
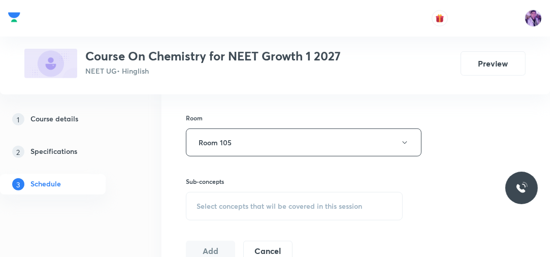
click at [260, 202] on span "Select concepts that wil be covered in this session" at bounding box center [280, 206] width 166 height 8
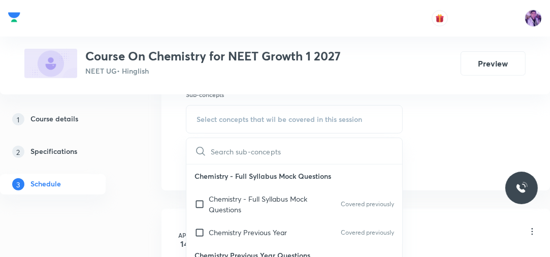
scroll to position [510, 0]
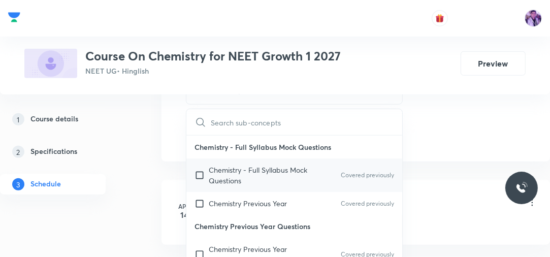
click at [280, 171] on p "Chemistry - Full Syllabus Mock Questions" at bounding box center [260, 175] width 103 height 21
checkbox input "true"
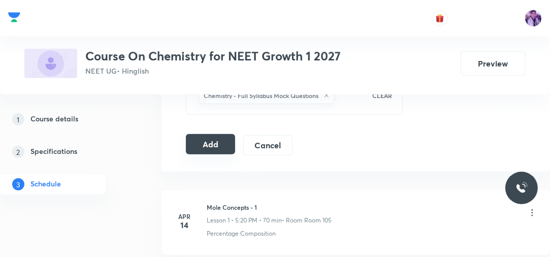
click at [224, 140] on button "Add" at bounding box center [210, 144] width 49 height 20
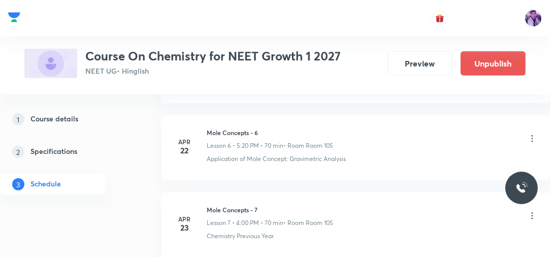
scroll to position [5457, 0]
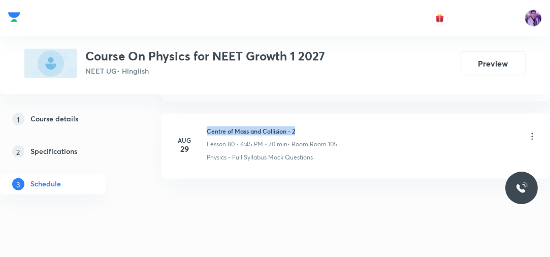
drag, startPoint x: 205, startPoint y: 113, endPoint x: 328, endPoint y: 112, distance: 122.9
click at [328, 127] on div "[DATE] Centre of Mass and Collision - 2 Lesson 80 • 6:45 PM • 70 min • Room Roo…" at bounding box center [355, 145] width 363 height 36
copy h6 "Centre of Mass and Collision - 2"
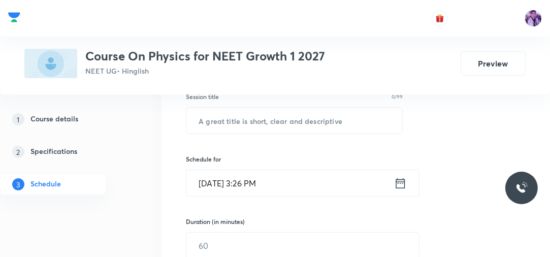
scroll to position [142, 0]
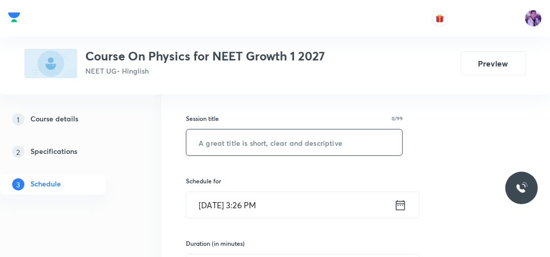
click at [287, 150] on input "text" at bounding box center [294, 143] width 216 height 26
paste input "Centre of Mass and Collision - 2"
type input "Centre of Mass and Collision - 3"
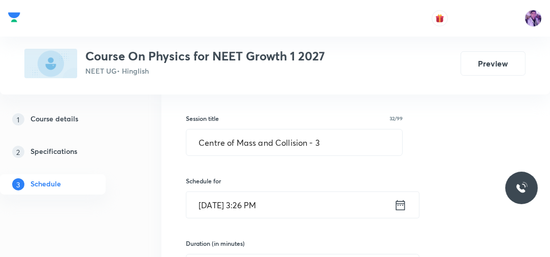
click at [247, 213] on input "[DATE] 3:26 PM" at bounding box center [290, 205] width 208 height 26
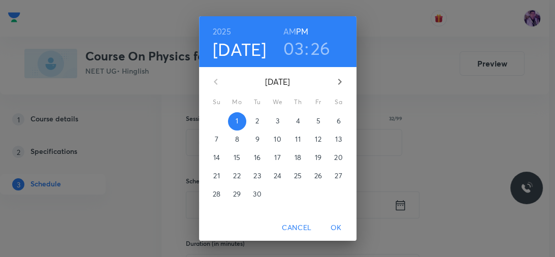
click at [294, 53] on h3 "03" at bounding box center [293, 48] width 20 height 21
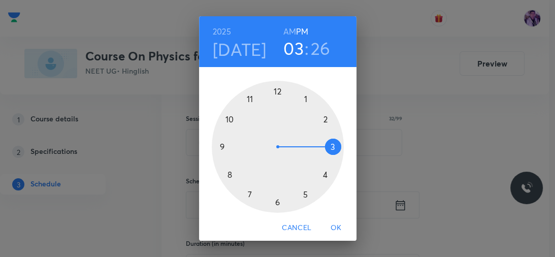
click at [301, 196] on div at bounding box center [278, 147] width 132 height 132
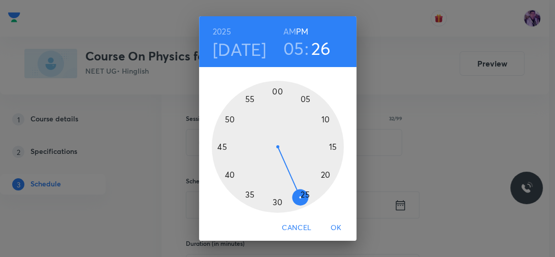
click at [229, 175] on div at bounding box center [278, 147] width 132 height 132
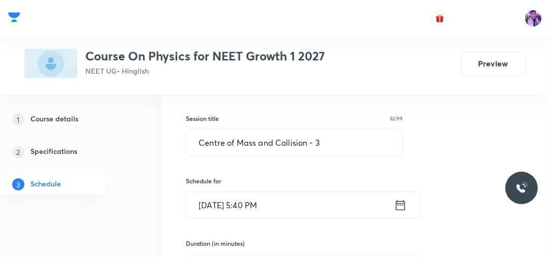
click at [258, 207] on input "[DATE] 5:40 PM" at bounding box center [290, 205] width 208 height 26
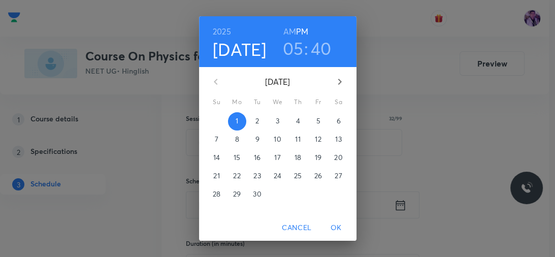
click at [291, 55] on h3 "05" at bounding box center [293, 48] width 21 height 21
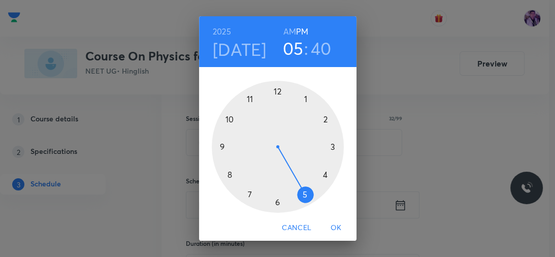
click at [275, 201] on div at bounding box center [278, 147] width 132 height 132
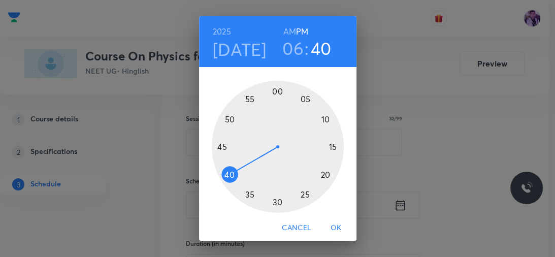
click at [227, 174] on div at bounding box center [278, 147] width 132 height 132
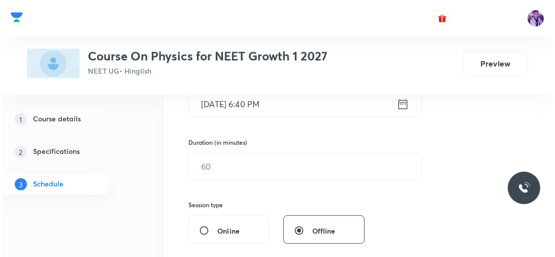
scroll to position [289, 0]
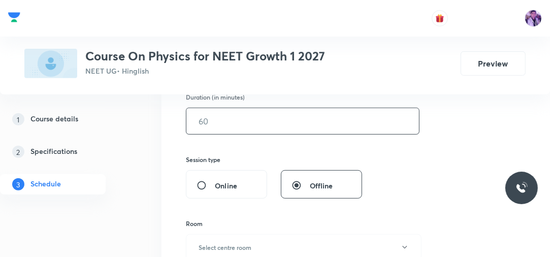
click at [246, 125] on input "text" at bounding box center [302, 121] width 233 height 26
type input "70"
click at [225, 232] on div "Room Select centre room" at bounding box center [294, 240] width 217 height 42
click at [224, 236] on button "Select centre room" at bounding box center [304, 247] width 236 height 26
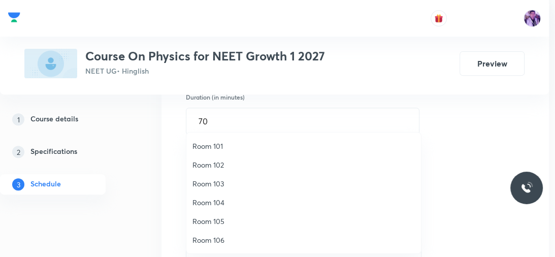
click at [145, 221] on div at bounding box center [277, 128] width 555 height 257
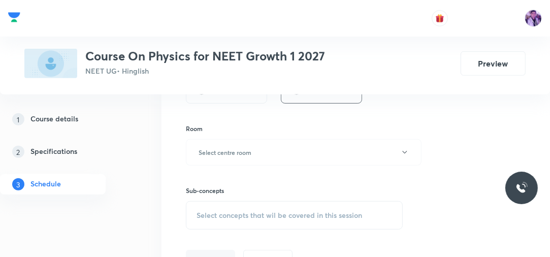
scroll to position [421, 0]
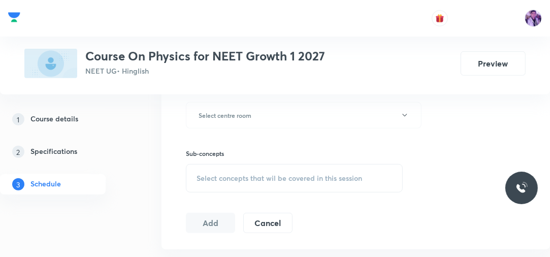
click at [283, 129] on div "Sub-concepts Select concepts that wil be covered in this session" at bounding box center [294, 161] width 217 height 64
click at [289, 115] on button "Select centre room" at bounding box center [304, 115] width 236 height 26
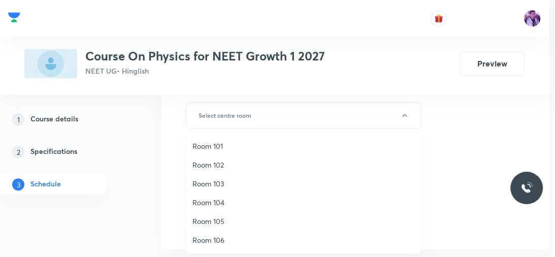
click at [203, 217] on span "Room 105" at bounding box center [304, 221] width 223 height 11
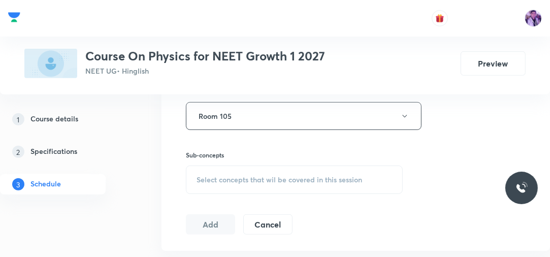
click at [274, 177] on span "Select concepts that wil be covered in this session" at bounding box center [280, 180] width 166 height 8
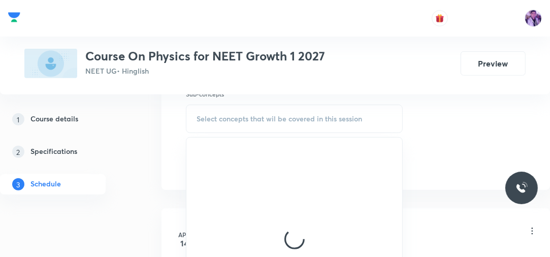
scroll to position [503, 0]
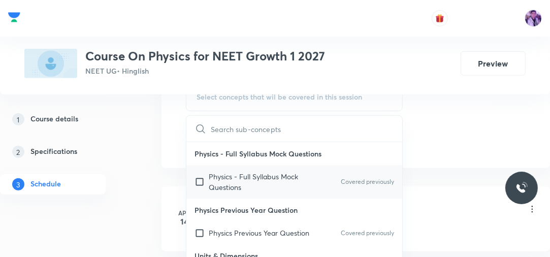
click at [200, 181] on input "checkbox" at bounding box center [202, 181] width 14 height 21
checkbox input "true"
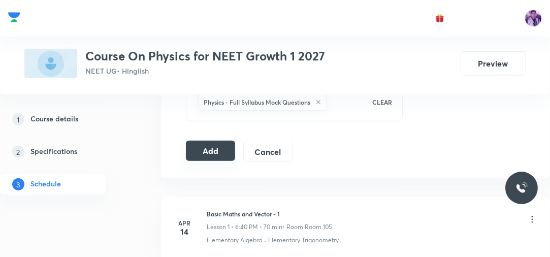
click at [213, 148] on button "Add" at bounding box center [210, 151] width 49 height 20
